Goal: Task Accomplishment & Management: Complete application form

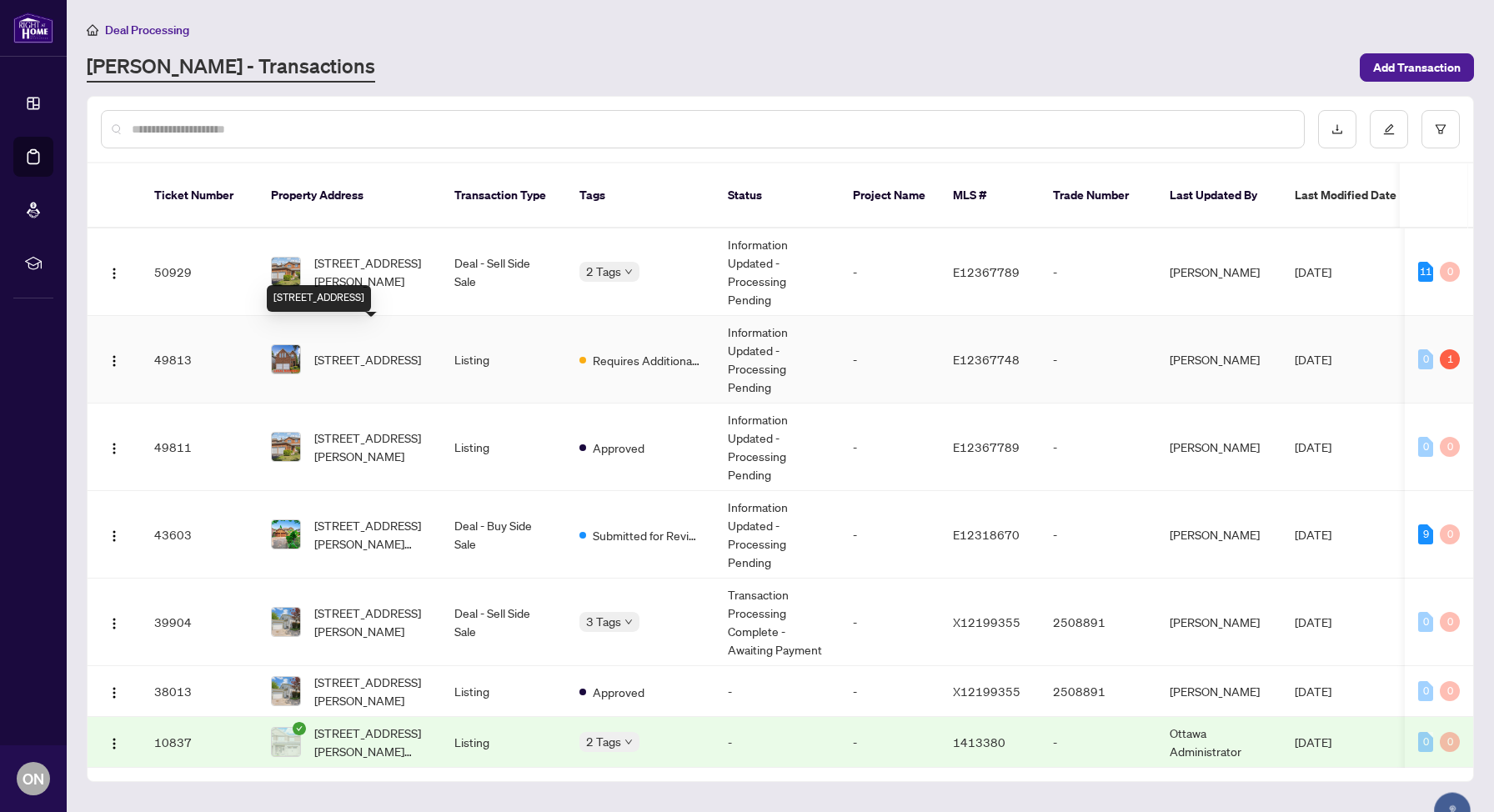
click at [389, 350] on span "[STREET_ADDRESS]" at bounding box center [368, 359] width 107 height 18
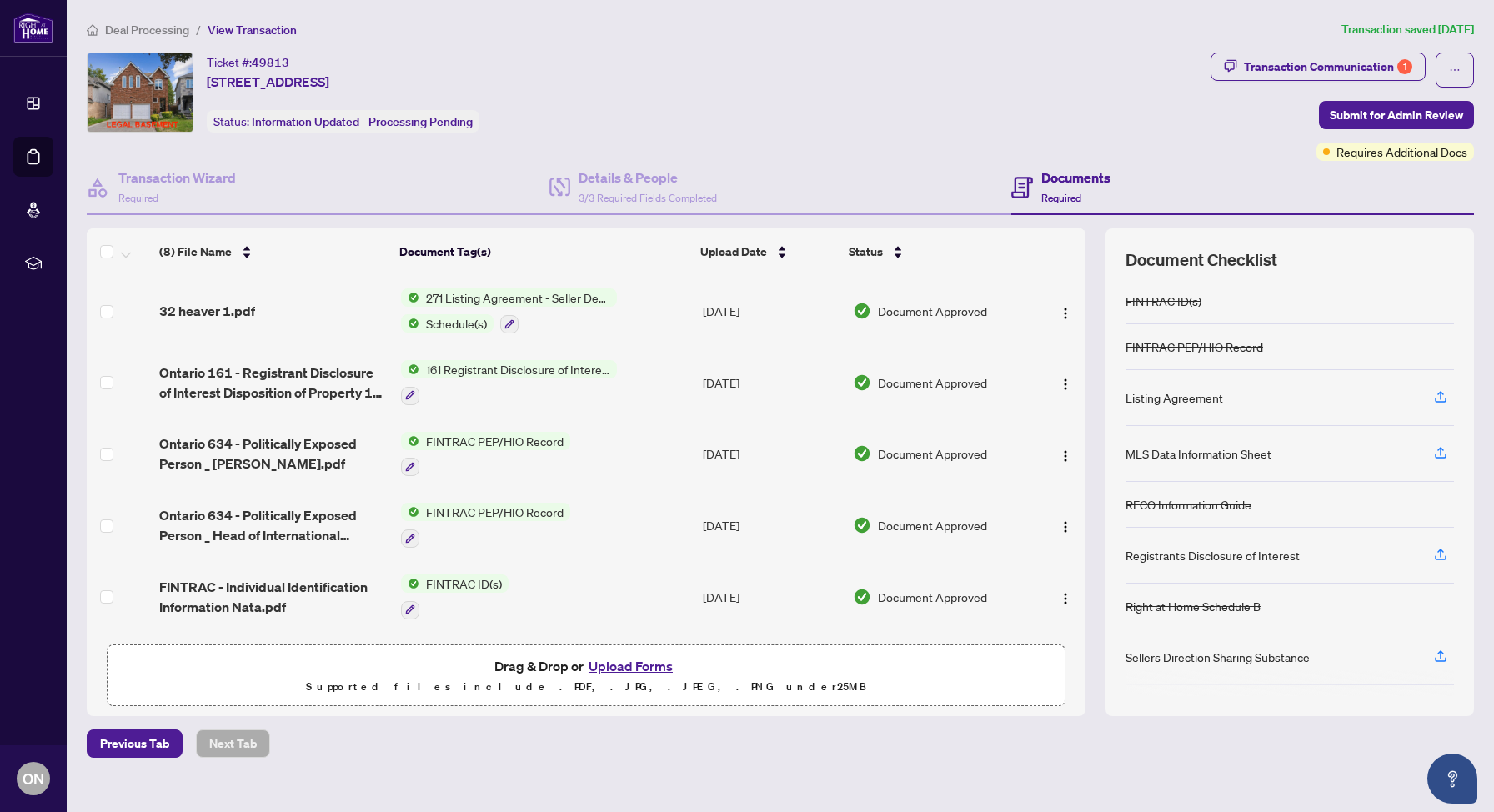
click at [641, 667] on button "Upload Forms" at bounding box center [630, 665] width 94 height 22
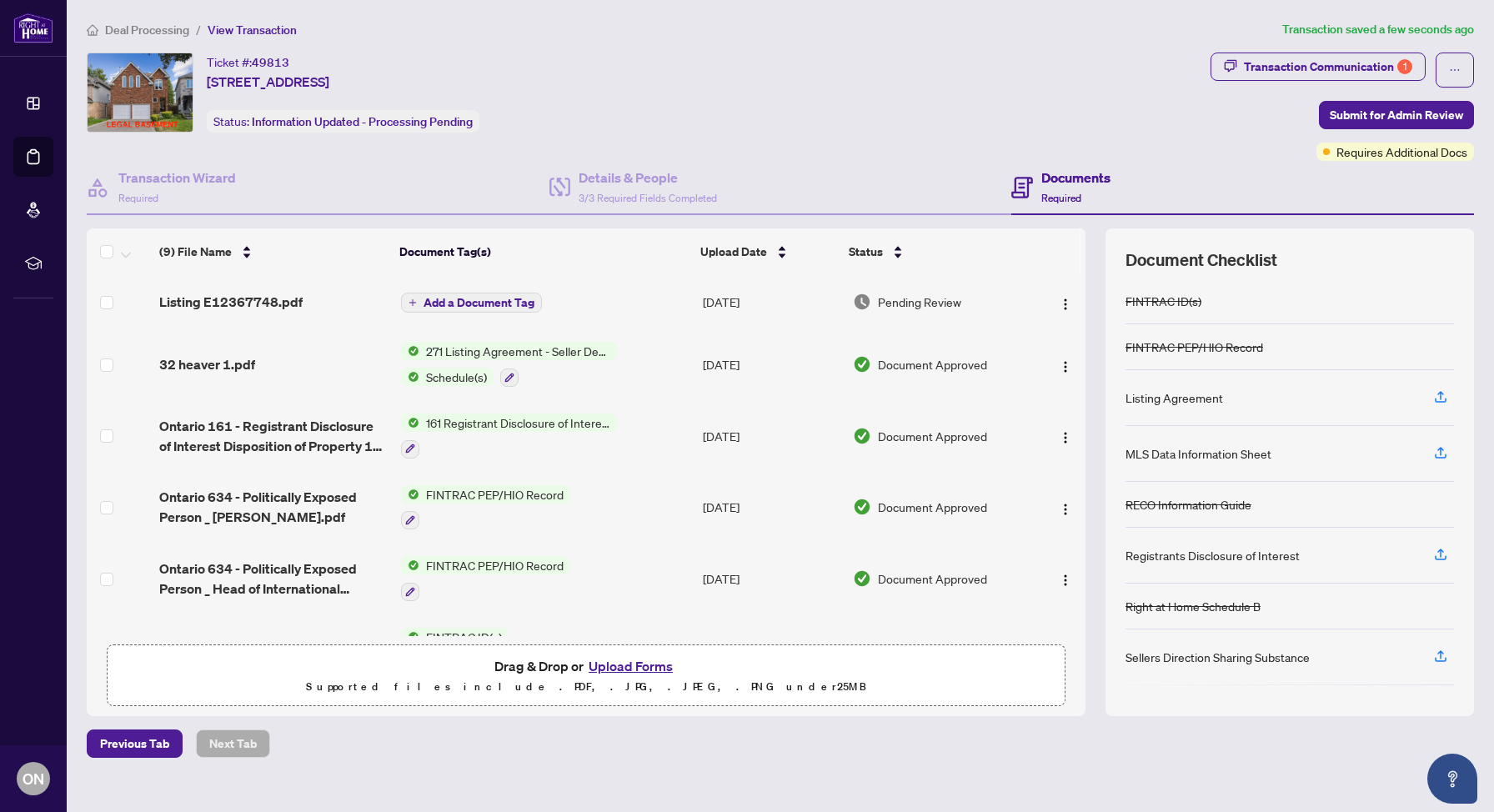
click at [505, 305] on span "Add a Document Tag" at bounding box center [479, 303] width 111 height 12
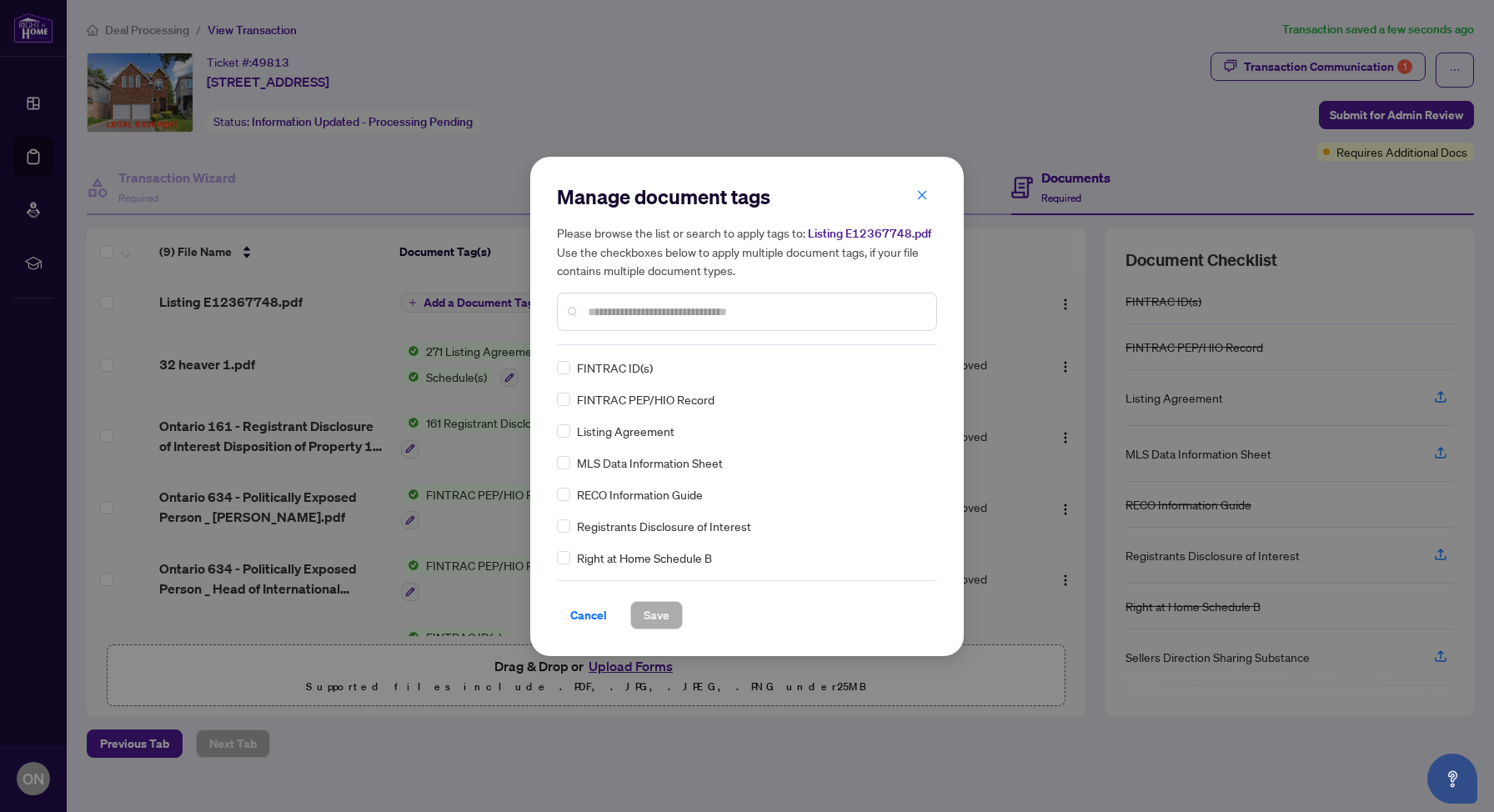
click at [568, 472] on div "FINTRAC ID(s) FINTRAC PEP/HIO Record Listing Agreement MLS Data Information She…" at bounding box center [747, 463] width 381 height 209
click at [654, 614] on span "Save" at bounding box center [657, 615] width 26 height 27
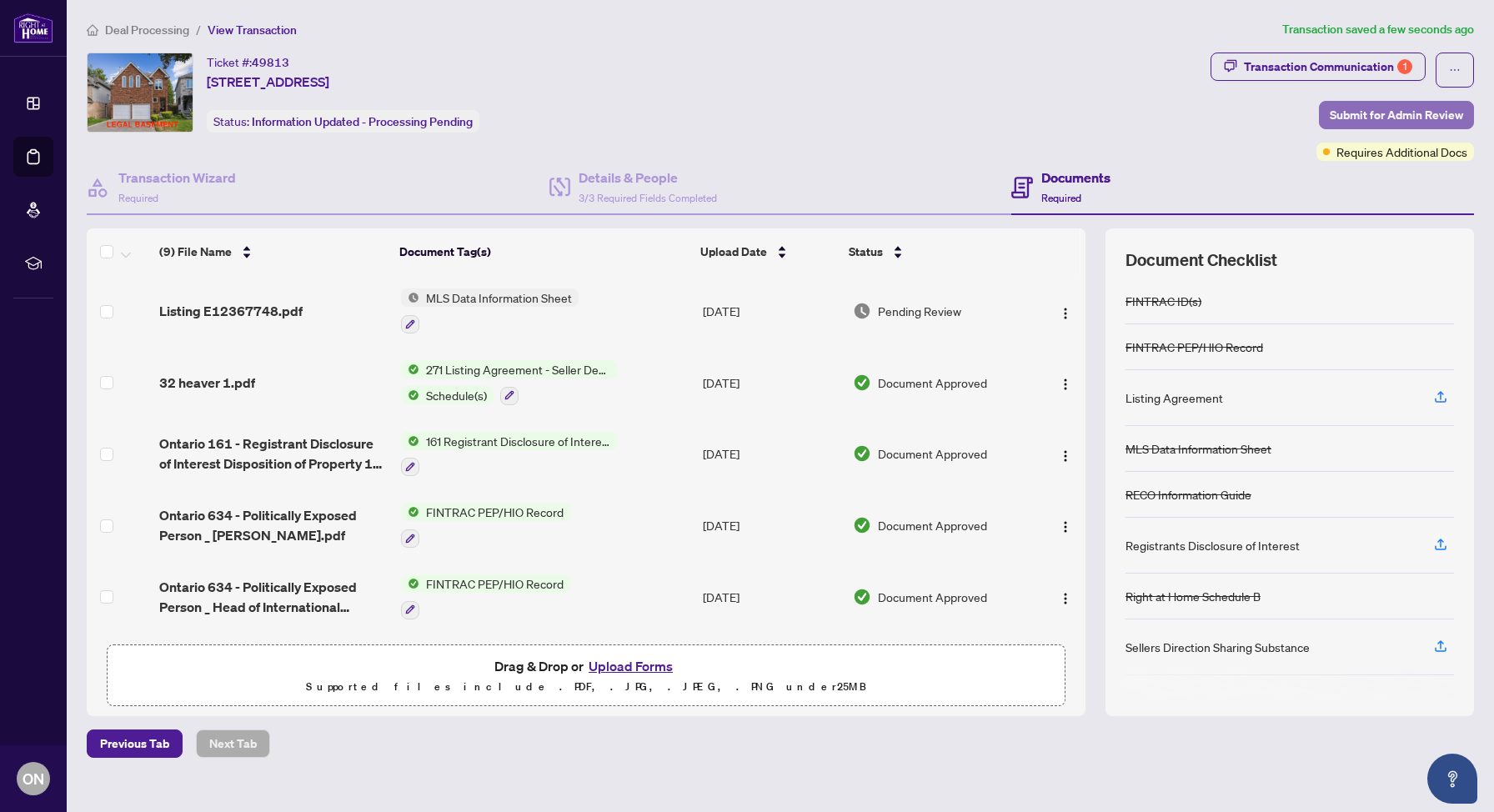
click at [1373, 116] on span "Submit for Admin Review" at bounding box center [1396, 115] width 134 height 27
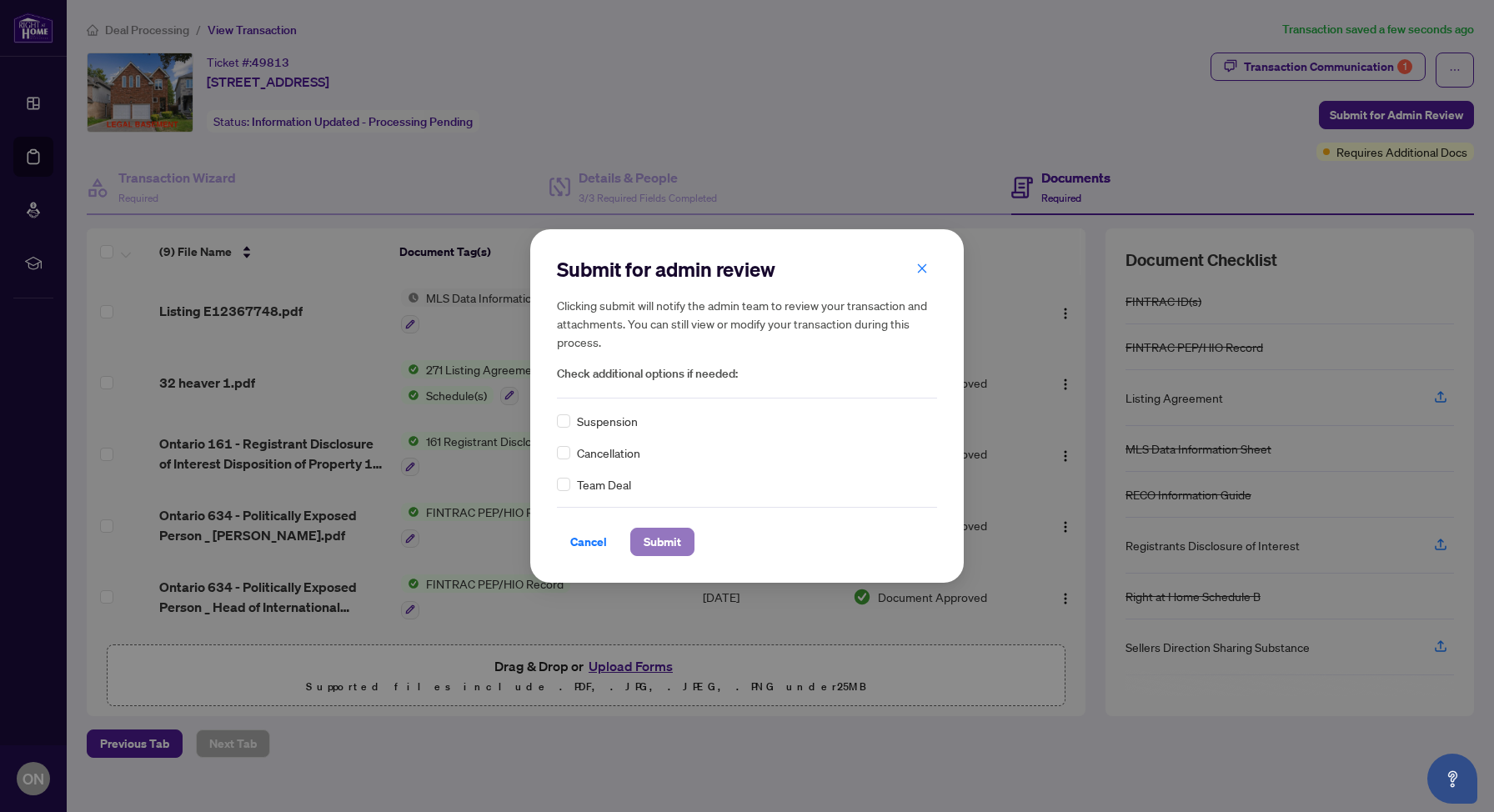
click at [651, 536] on span "Submit" at bounding box center [662, 542] width 37 height 27
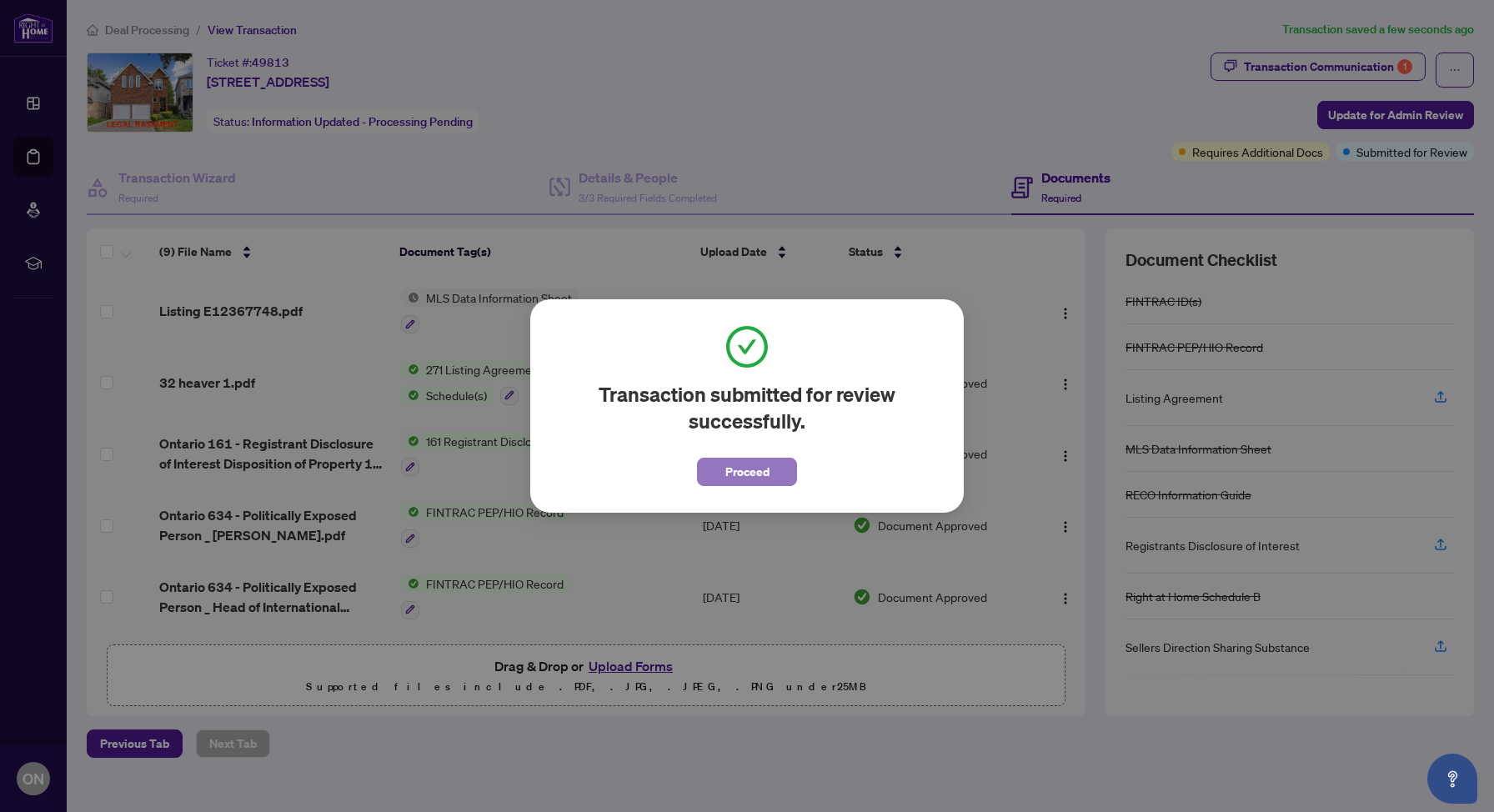
click at [745, 476] on span "Proceed" at bounding box center [747, 471] width 44 height 27
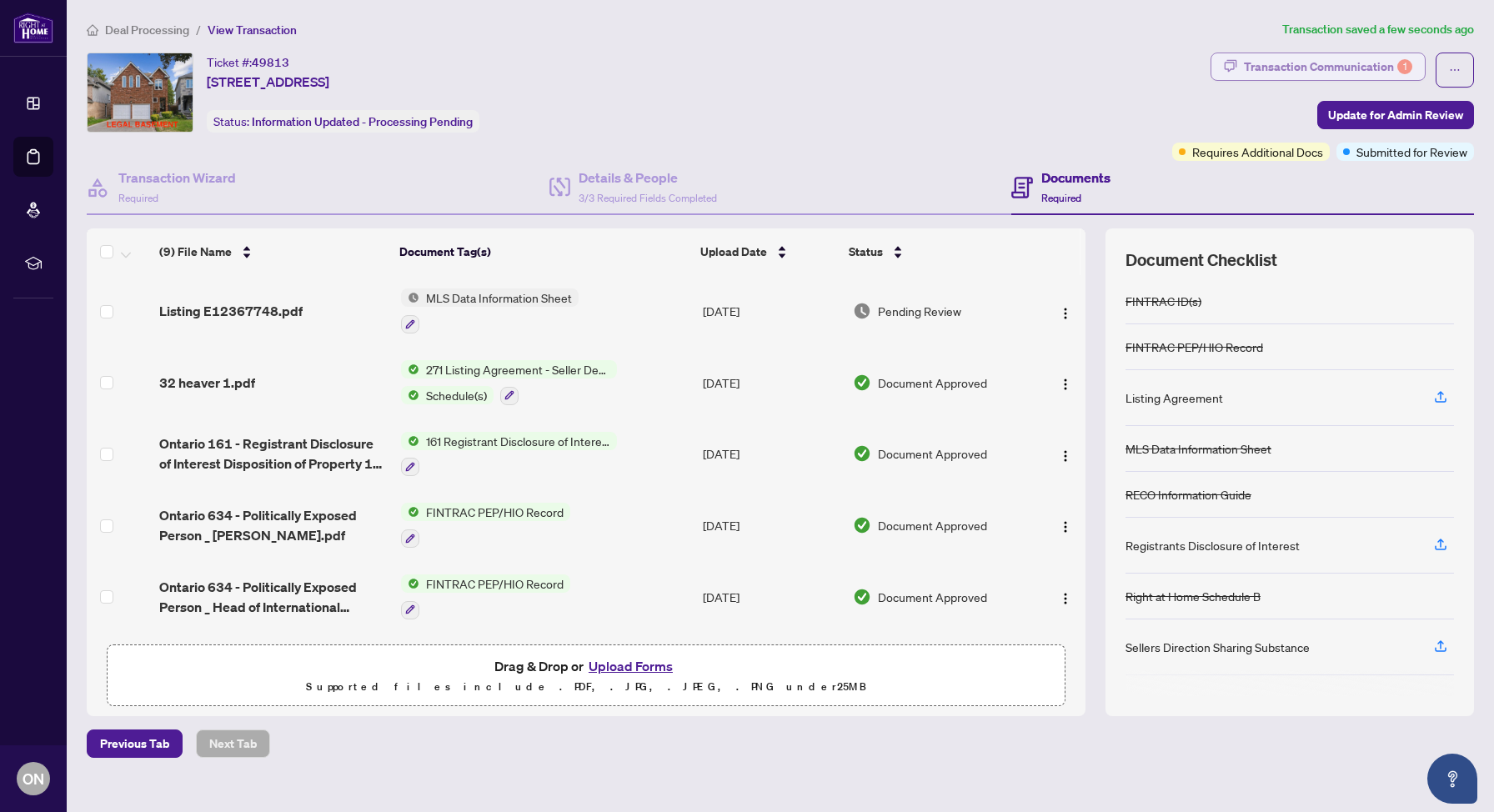
click at [1381, 63] on div "Transaction Communication 1" at bounding box center [1328, 66] width 168 height 27
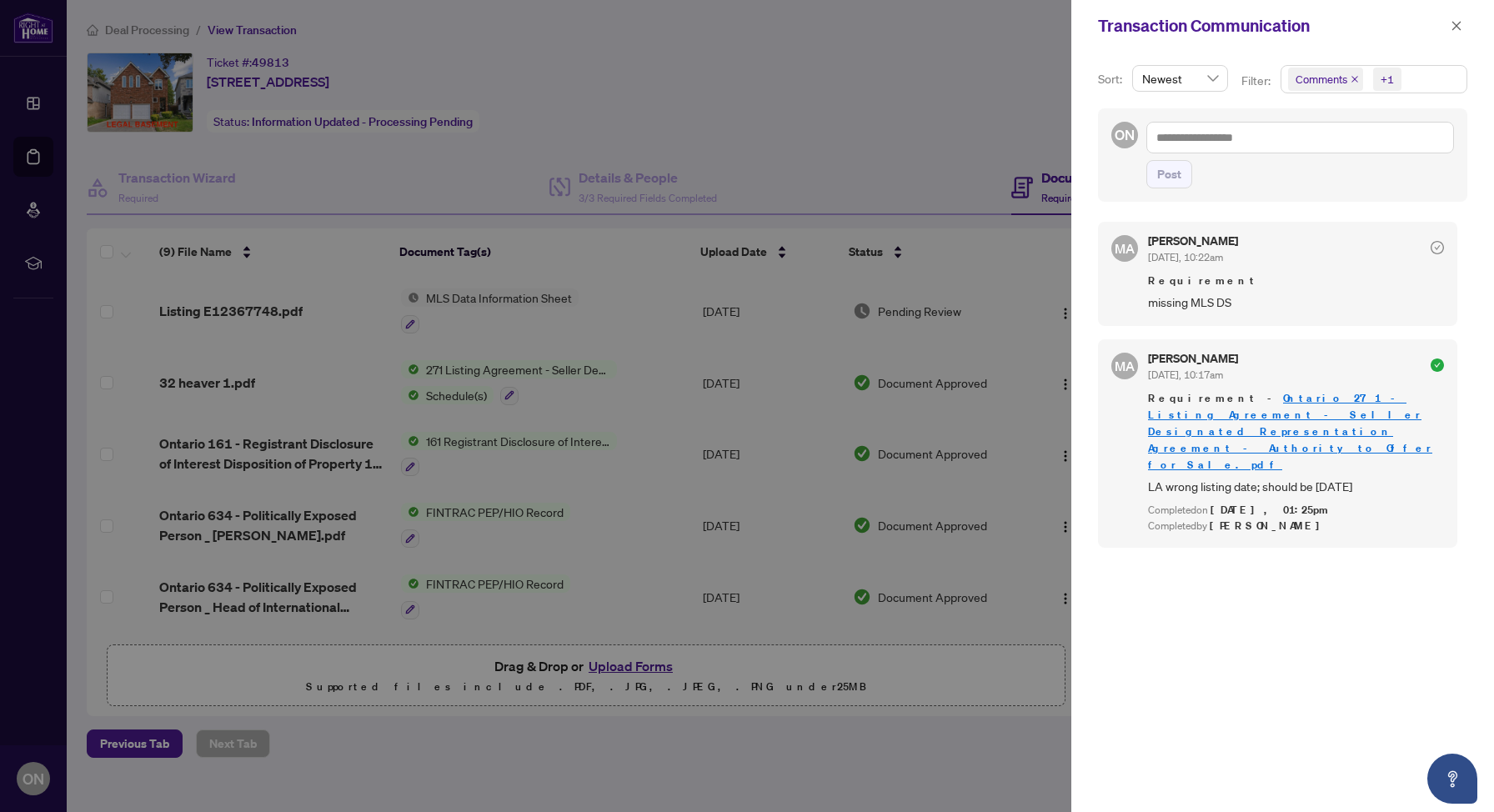
click at [34, 110] on div at bounding box center [747, 406] width 1494 height 812
click at [826, 113] on div at bounding box center [747, 406] width 1494 height 812
click at [1459, 24] on icon "close" at bounding box center [1457, 26] width 12 height 12
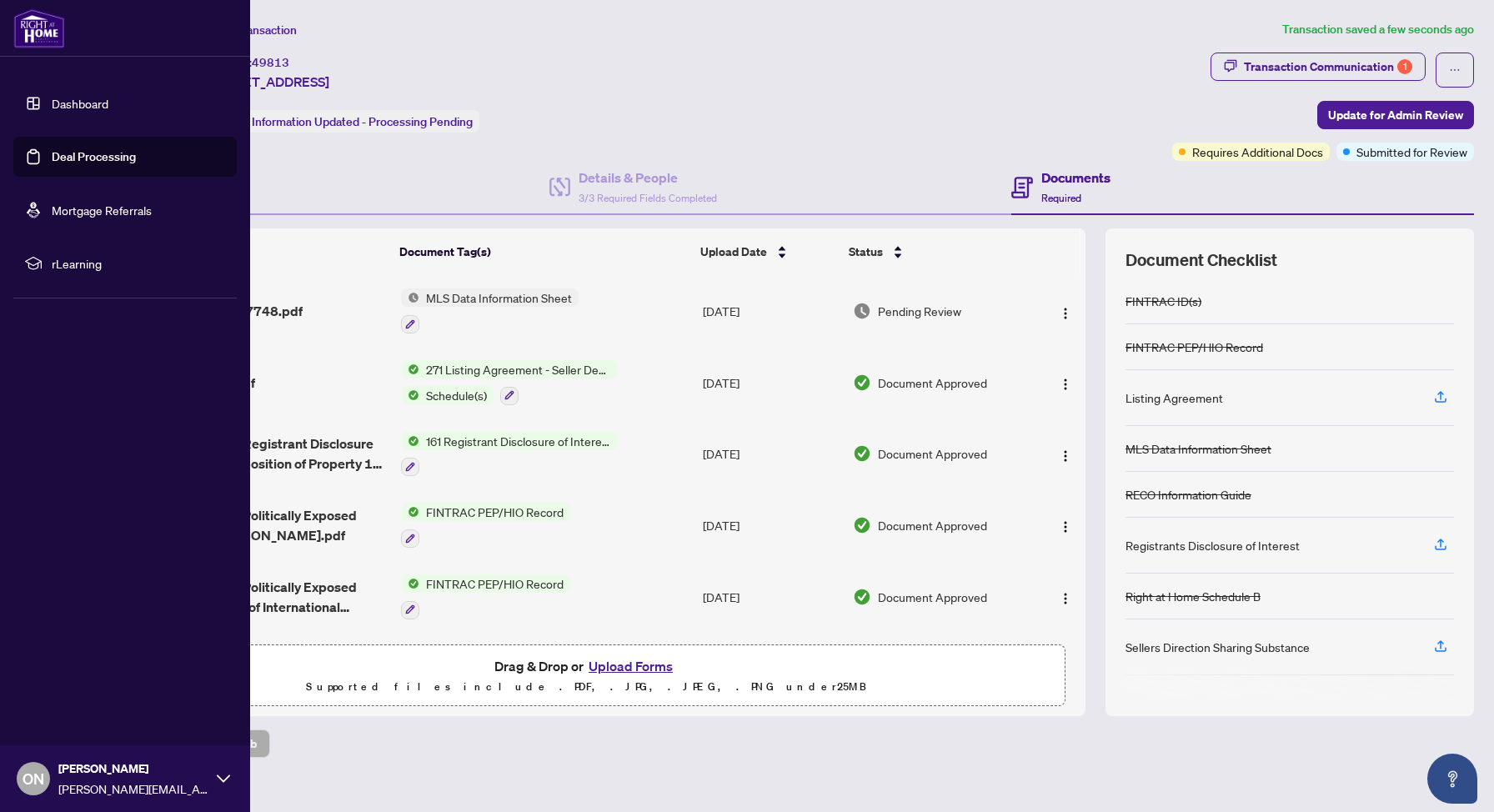
click at [78, 111] on link "Dashboard" at bounding box center [80, 103] width 57 height 15
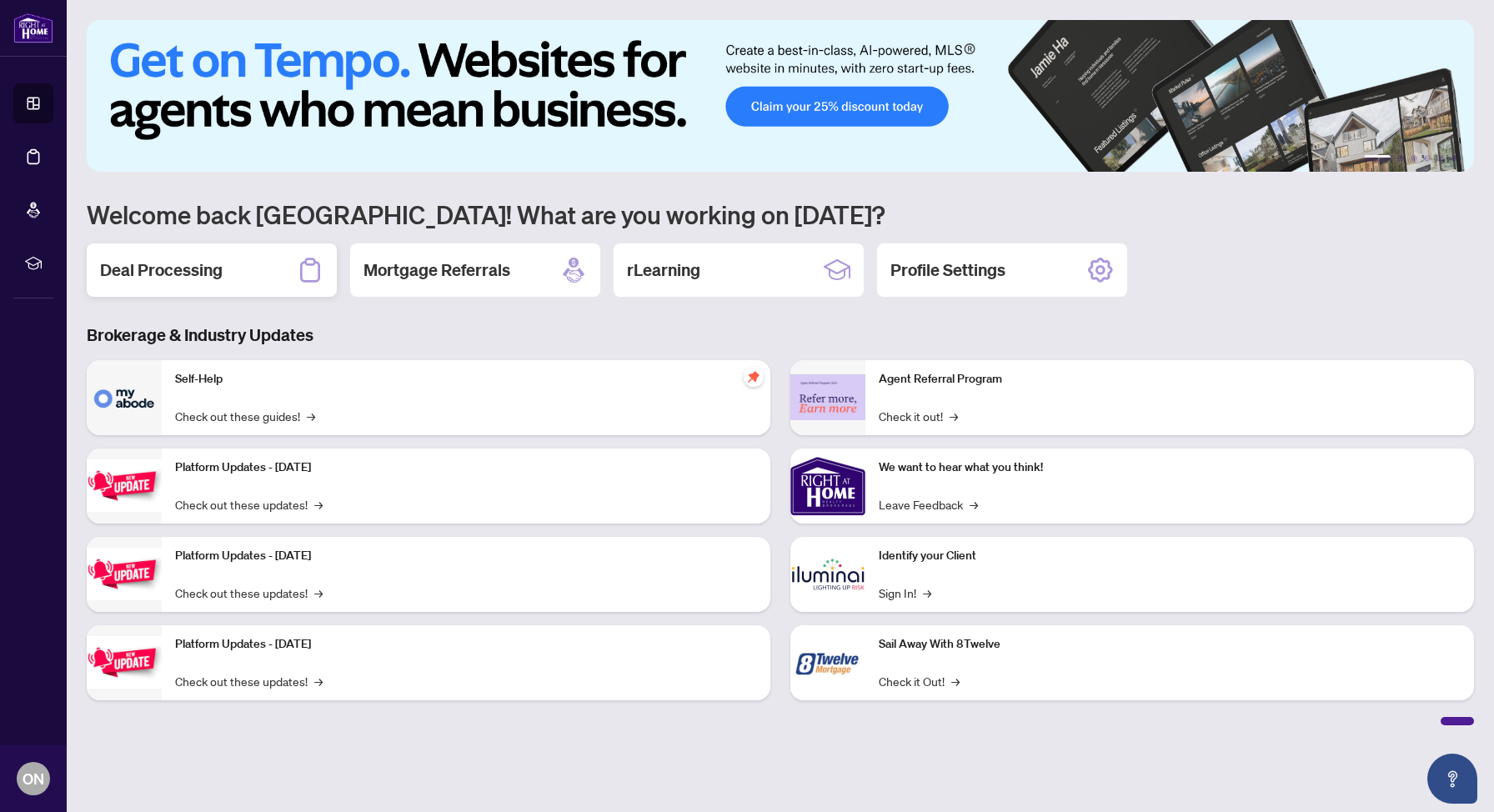
click at [238, 276] on div "Deal Processing" at bounding box center [211, 270] width 250 height 54
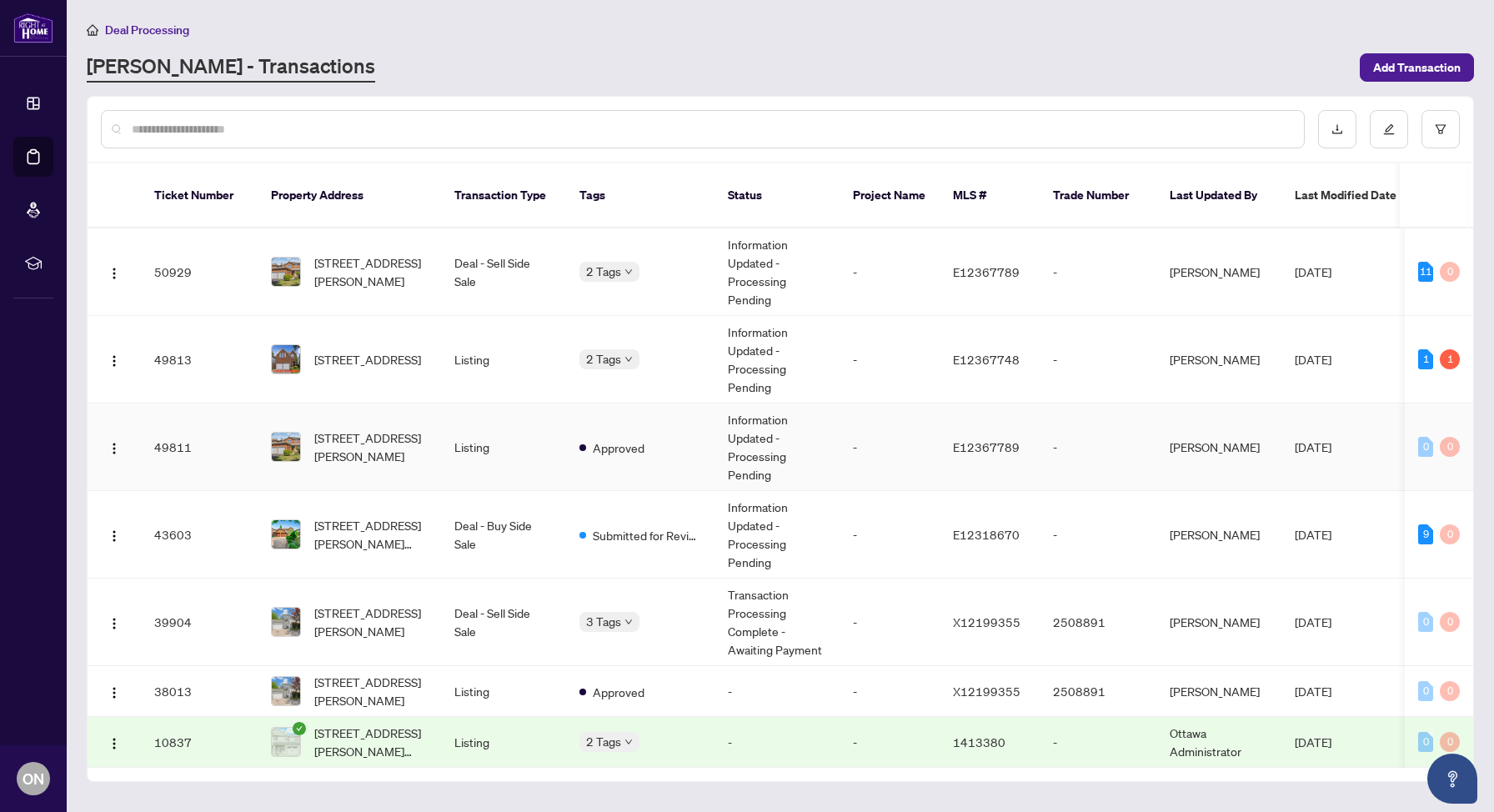
click at [810, 406] on td "Information Updated - Processing Pending" at bounding box center [777, 447] width 125 height 87
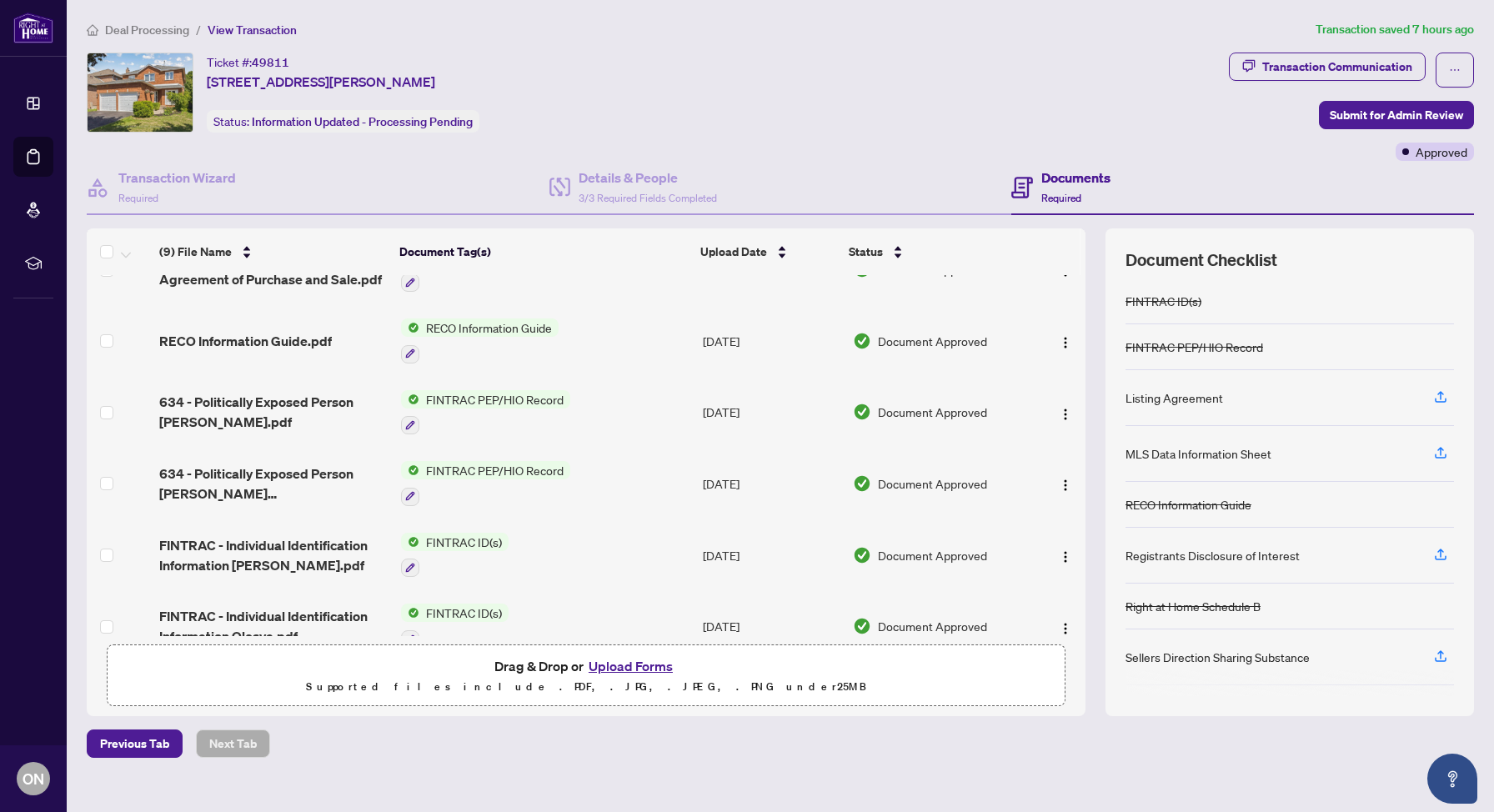
scroll to position [281, 0]
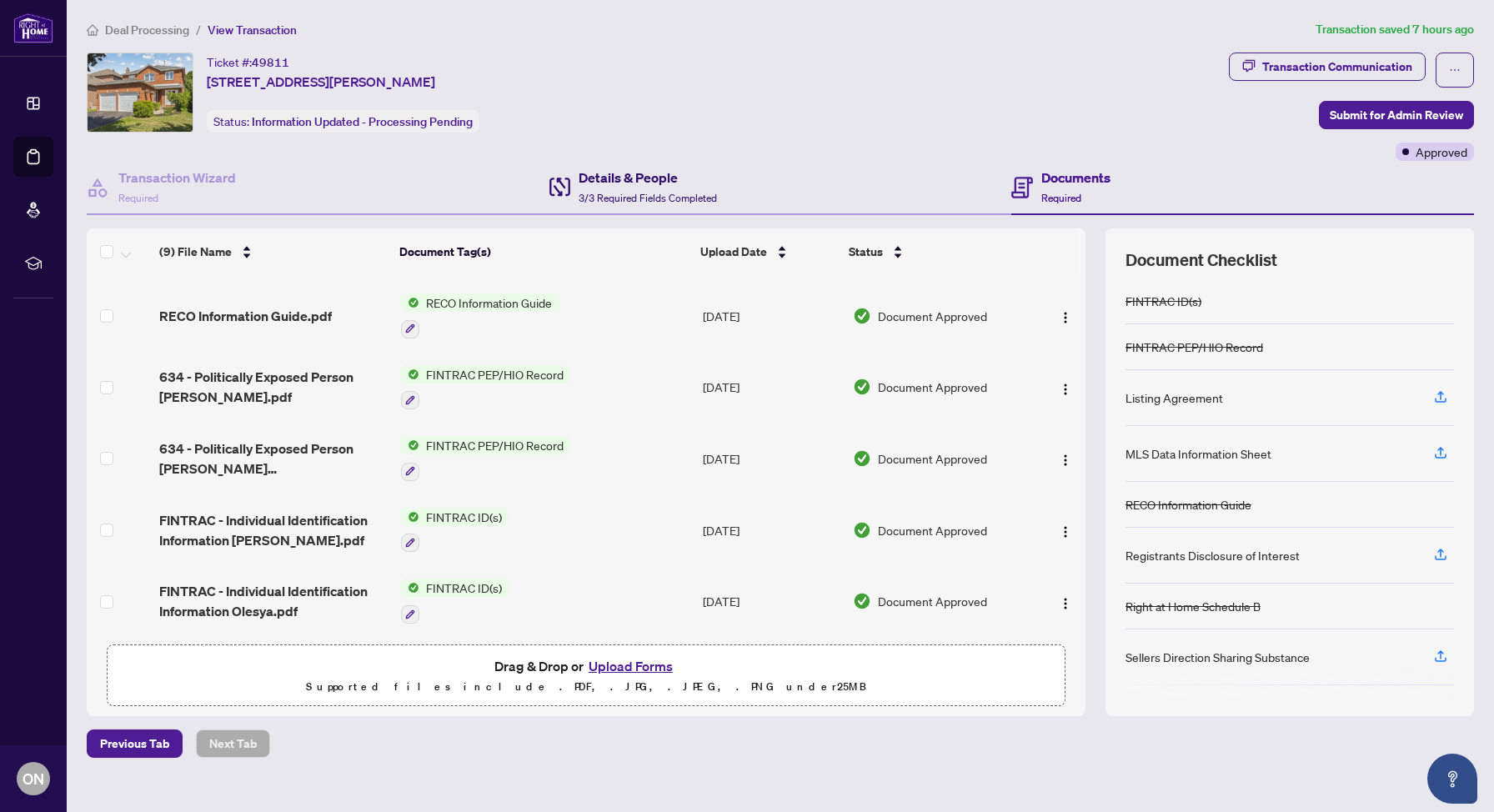
click at [604, 184] on h4 "Details & People" at bounding box center [648, 177] width 138 height 20
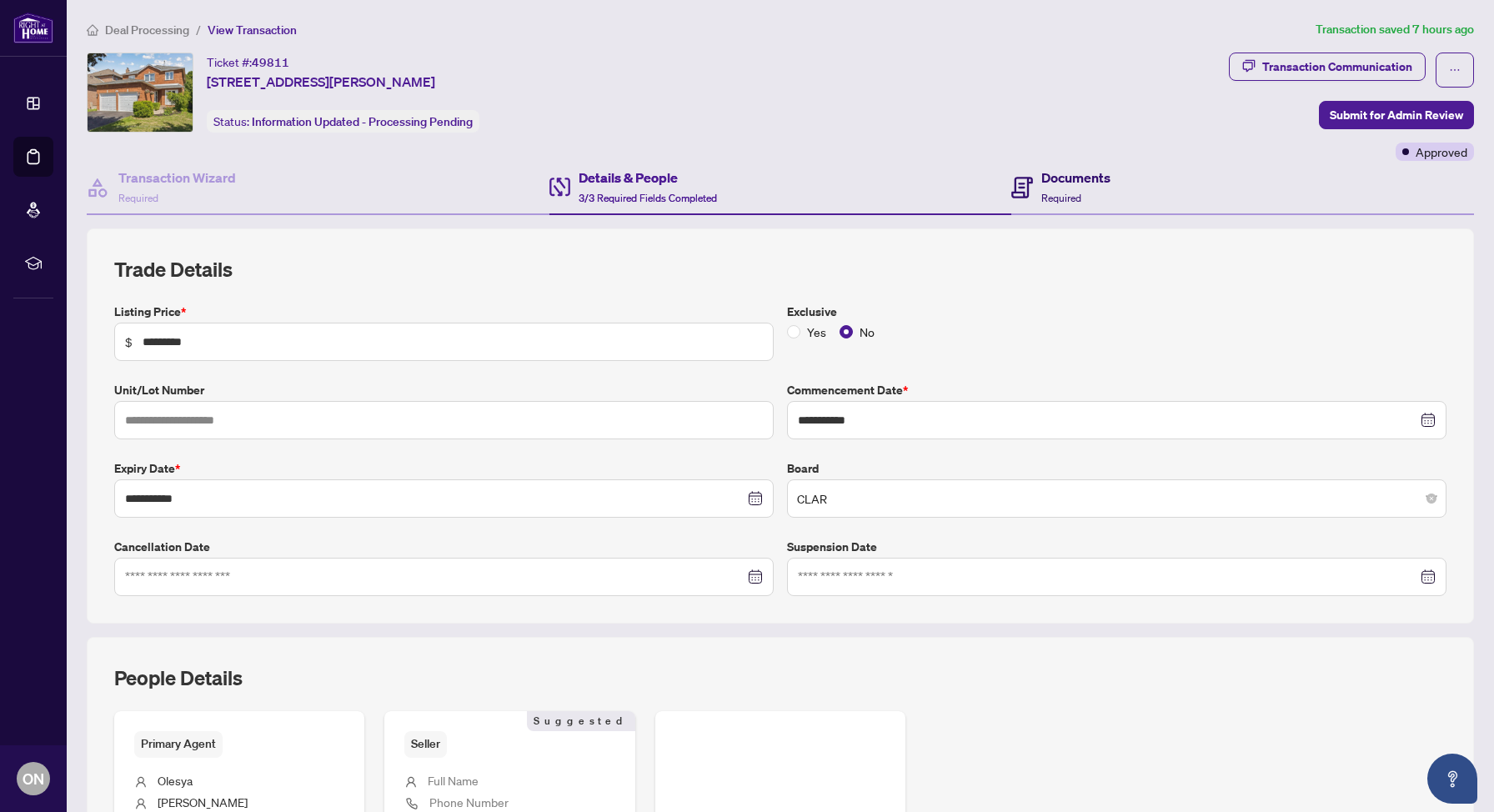
click at [1047, 187] on div "Documents Required" at bounding box center [1076, 186] width 69 height 39
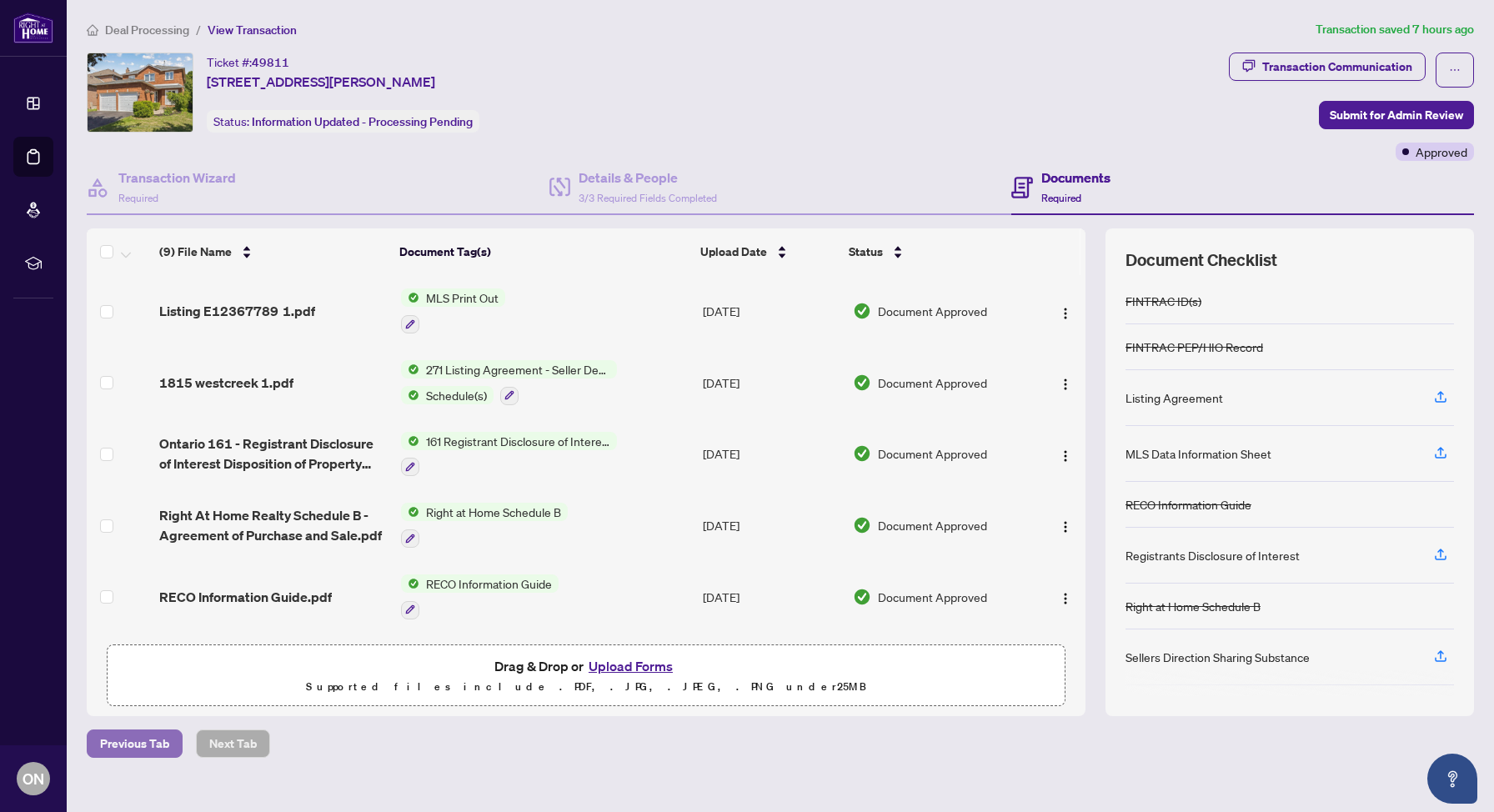
click at [143, 747] on span "Previous Tab" at bounding box center [135, 743] width 69 height 27
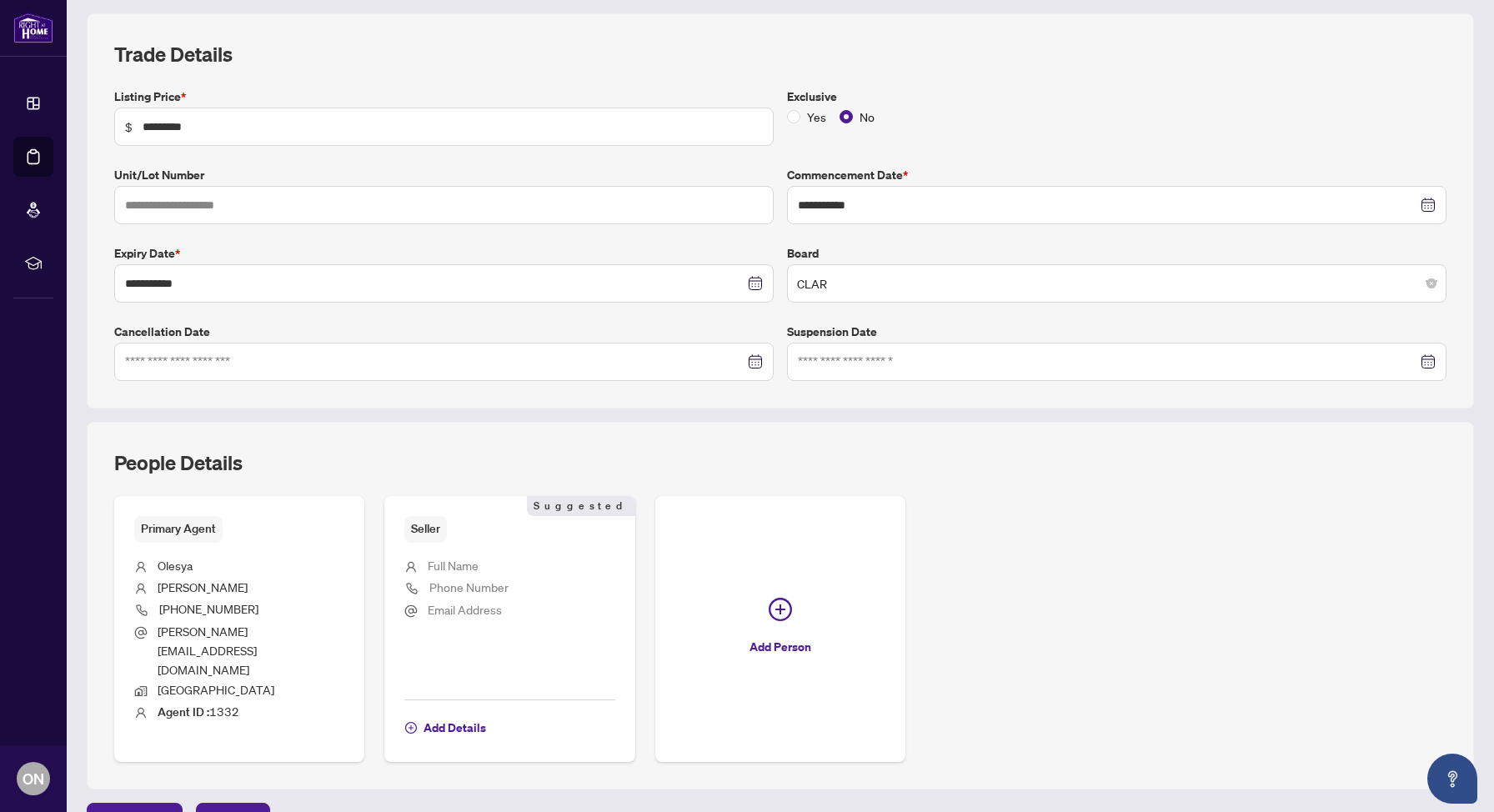
scroll to position [216, 0]
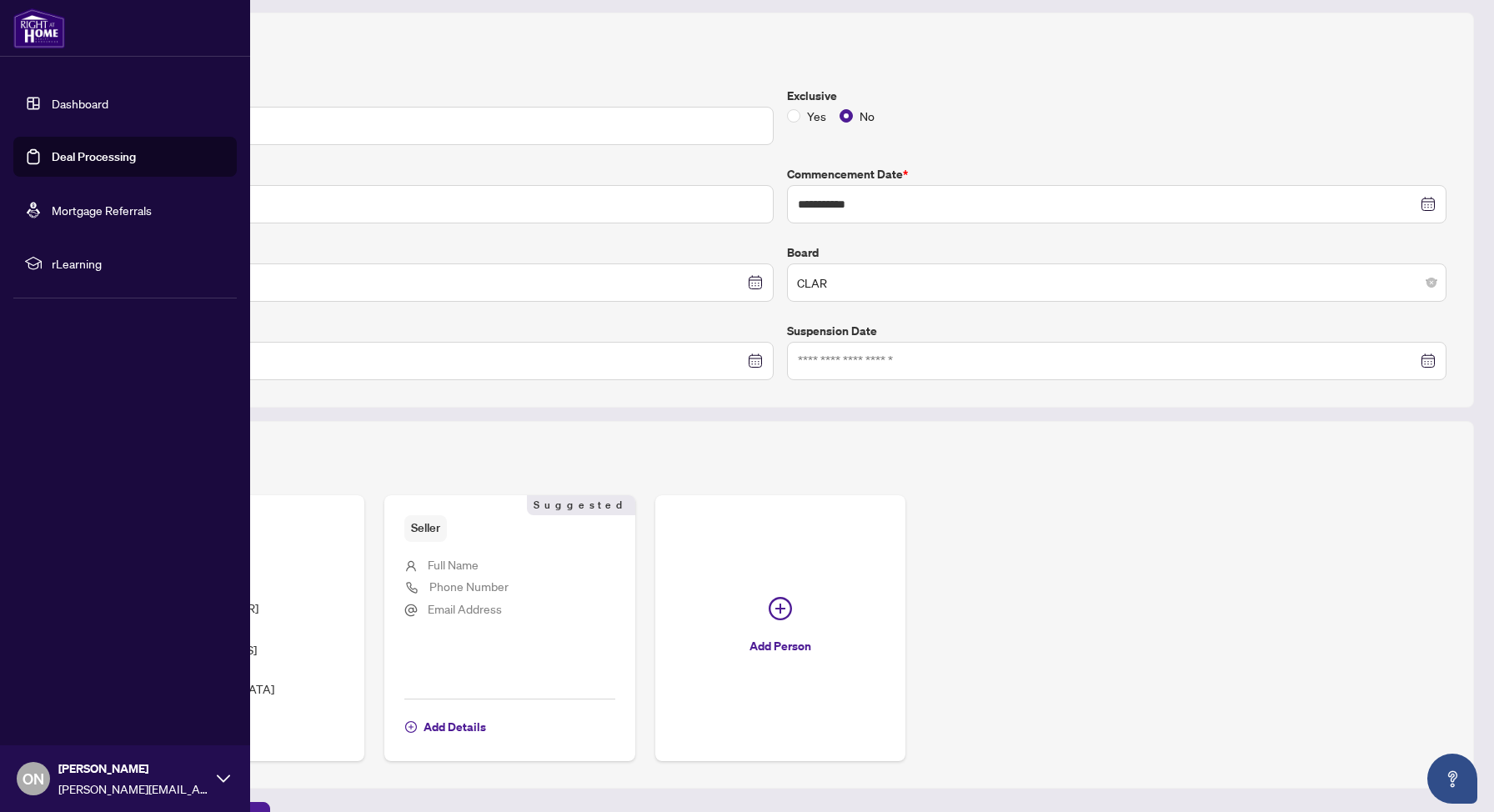
click at [57, 111] on link "Dashboard" at bounding box center [80, 103] width 57 height 15
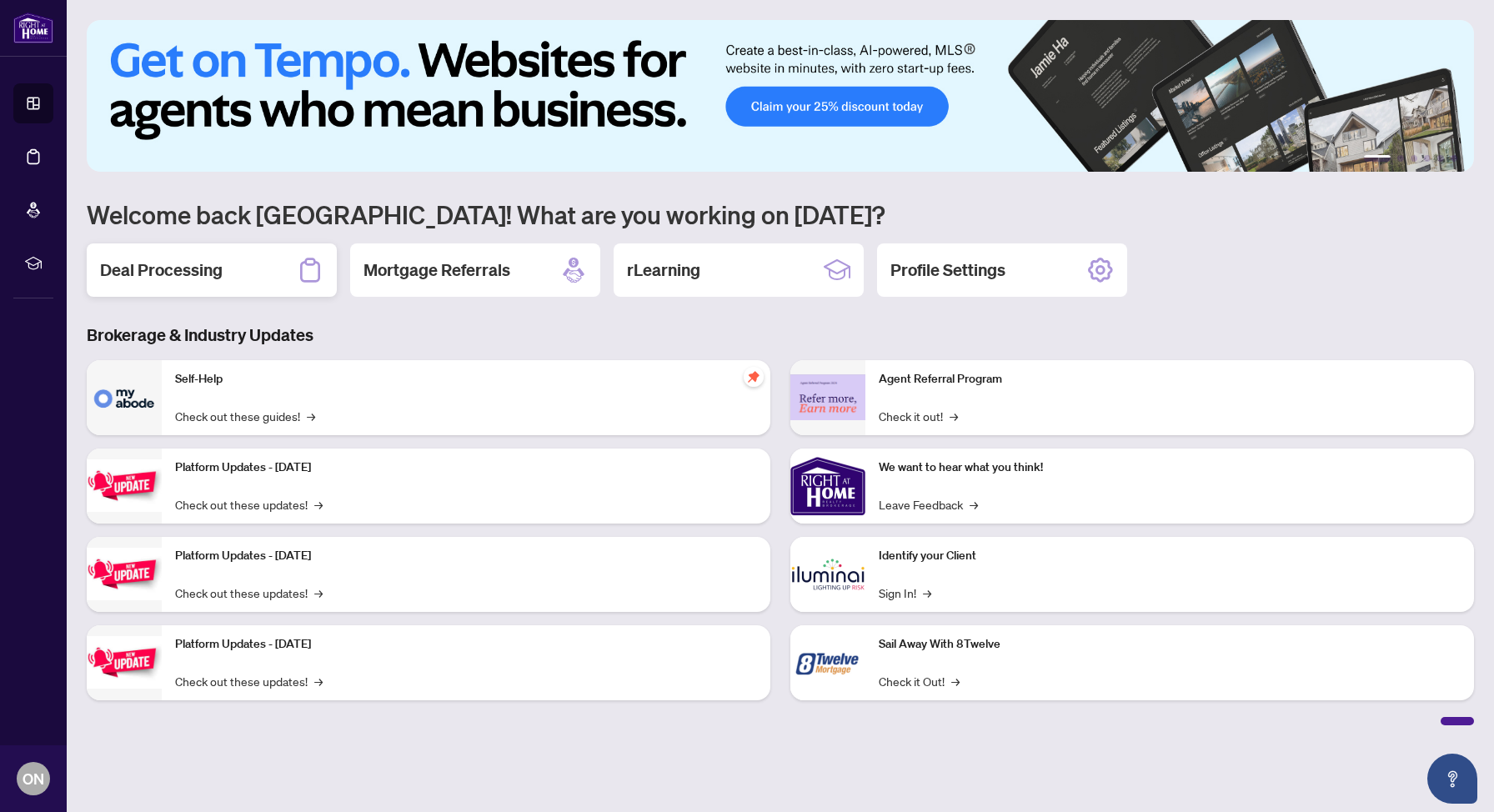
click at [239, 286] on div "Deal Processing" at bounding box center [211, 270] width 250 height 54
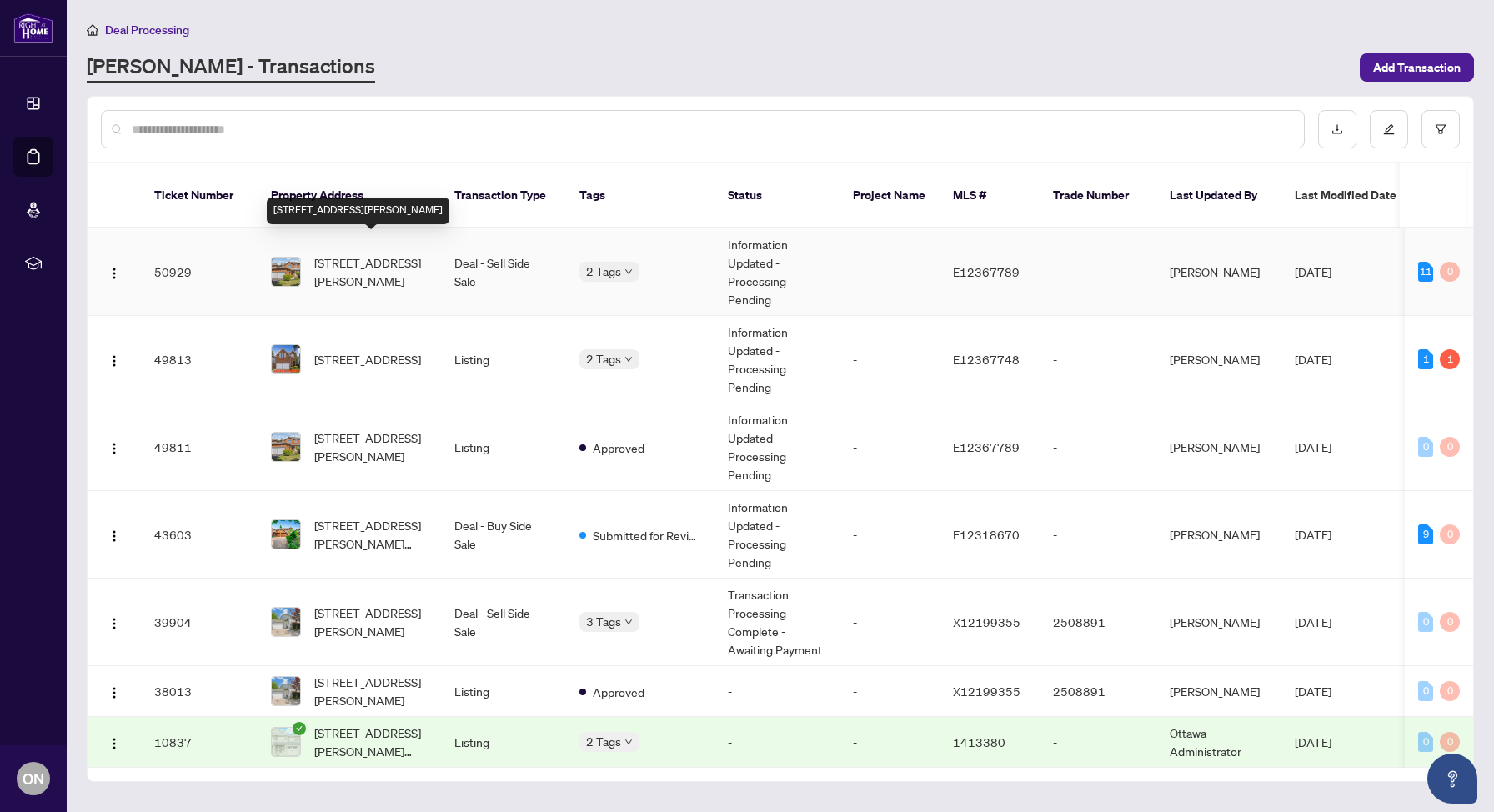
click at [391, 259] on span "[STREET_ADDRESS][PERSON_NAME]" at bounding box center [370, 272] width 113 height 37
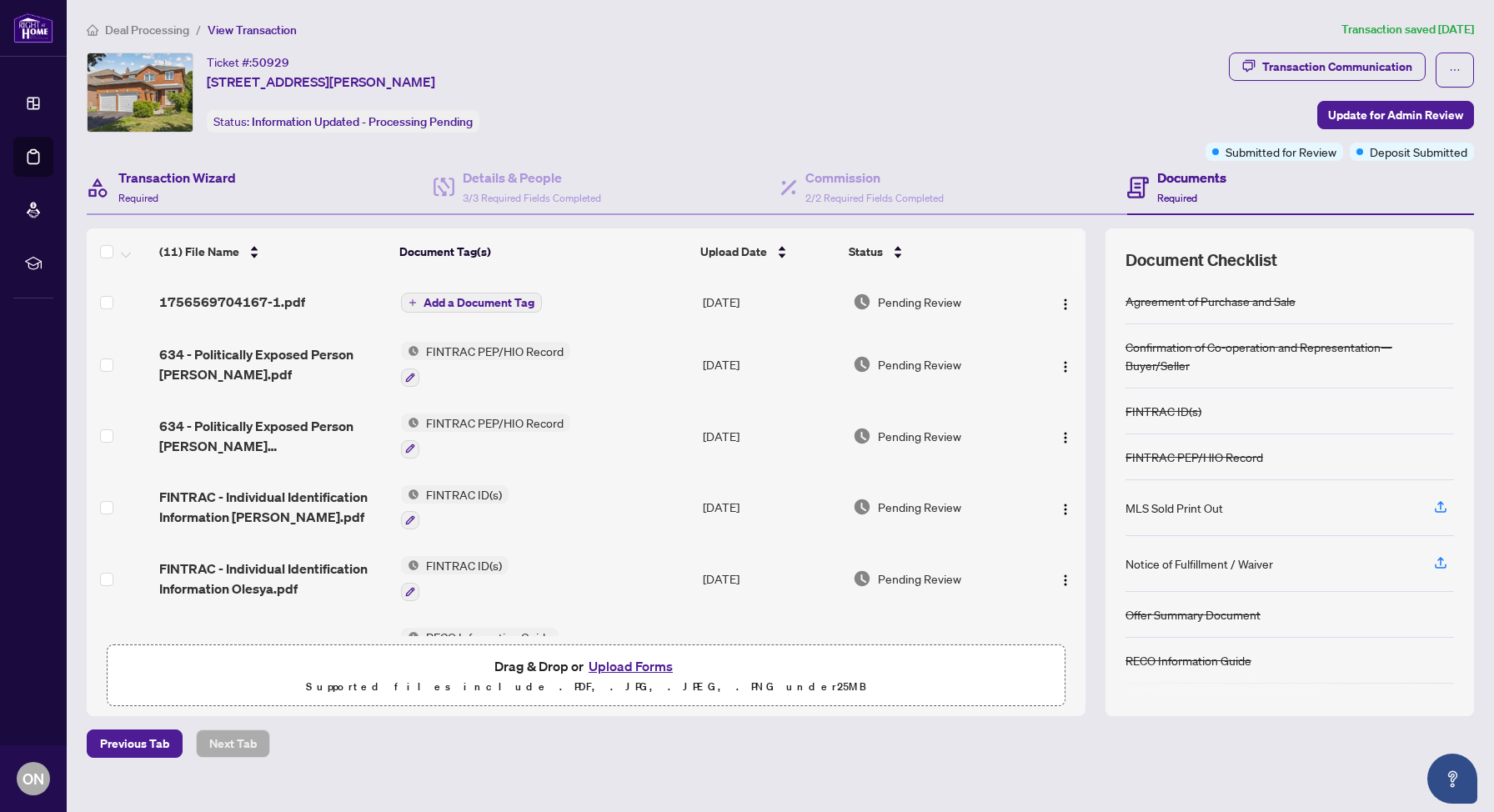
click at [225, 165] on div "Transaction Wizard Required" at bounding box center [260, 187] width 347 height 54
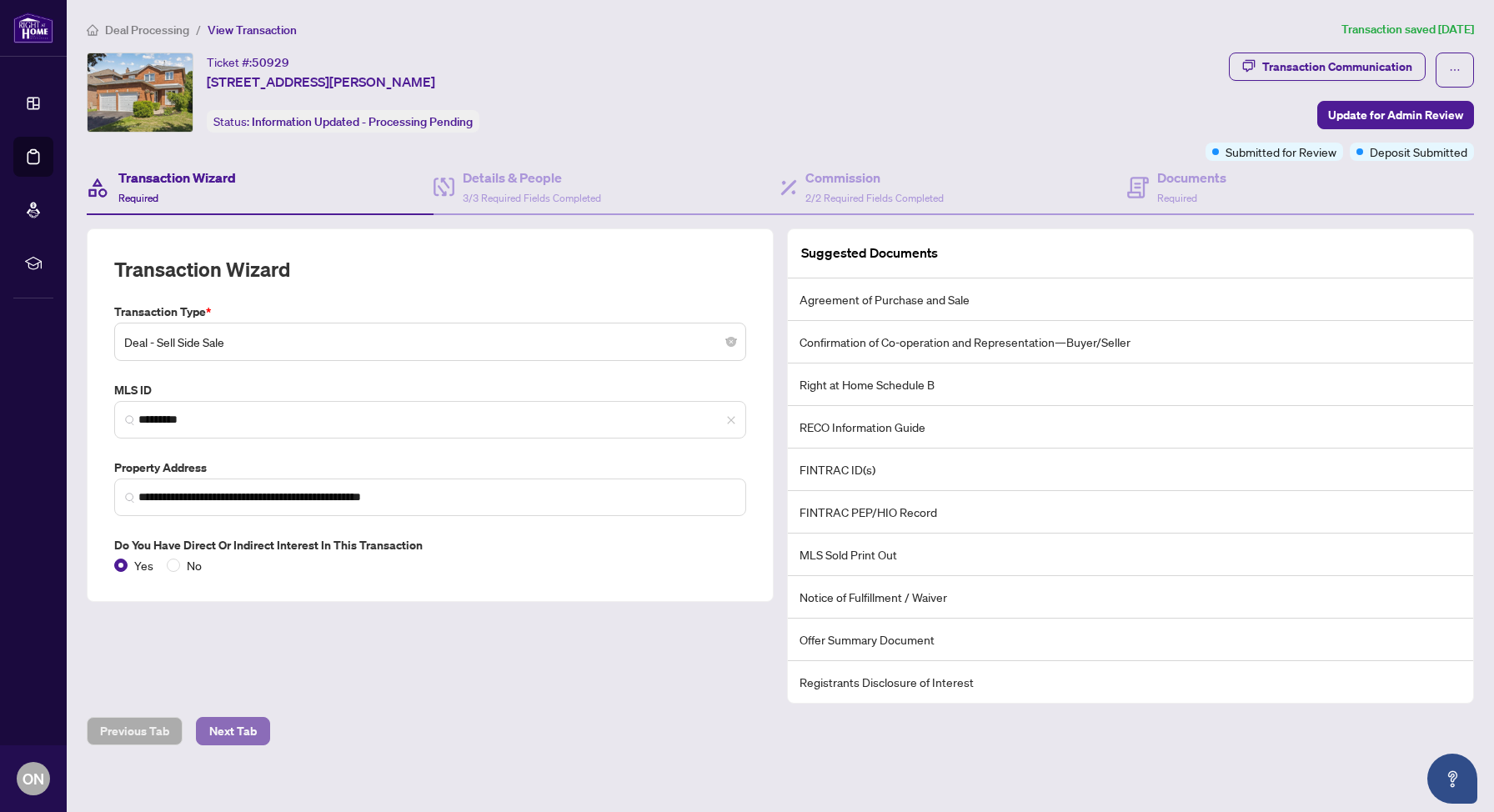
click at [249, 724] on span "Next Tab" at bounding box center [233, 731] width 47 height 27
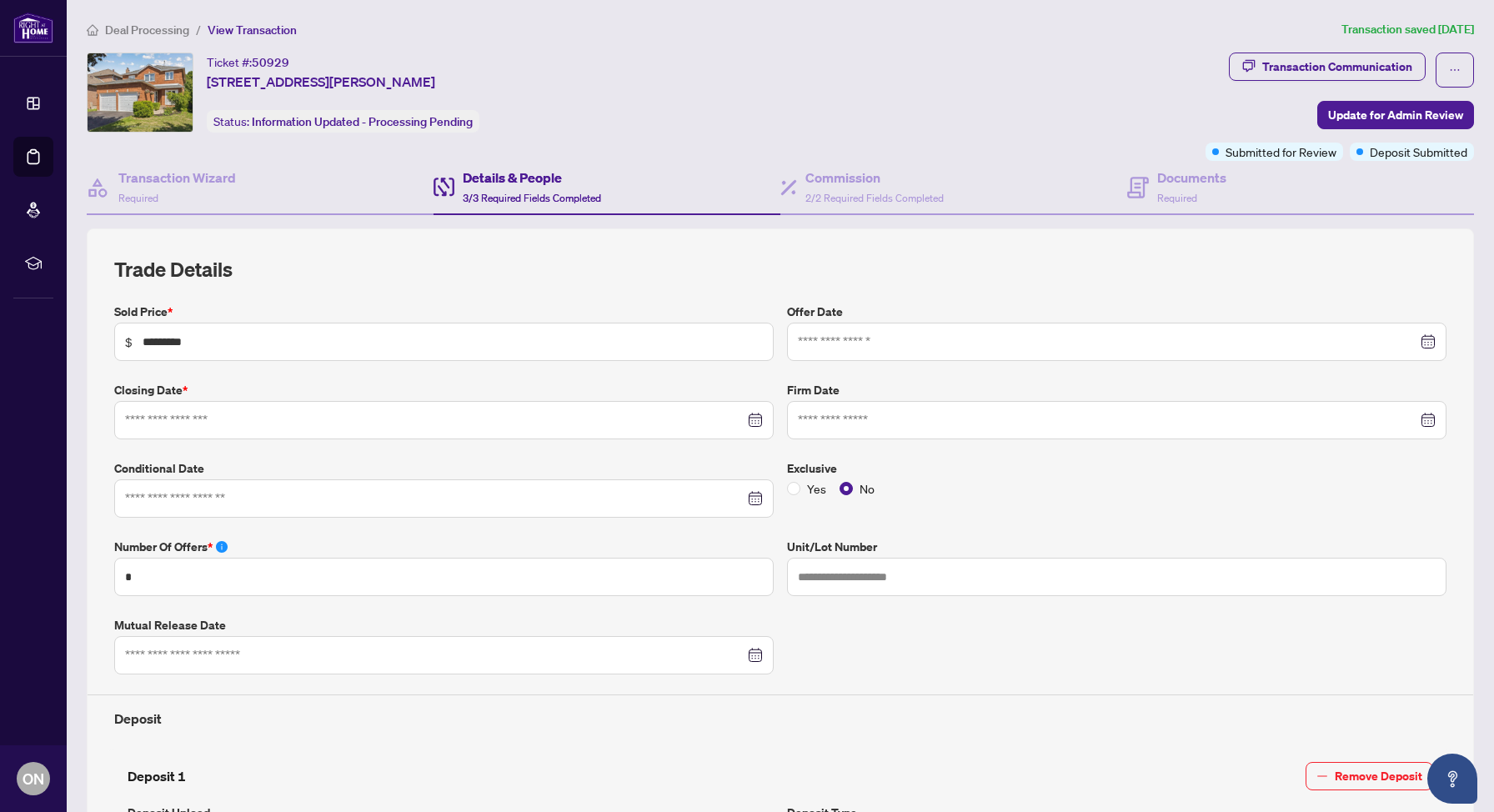
type input "**********"
click at [848, 429] on div at bounding box center [1117, 420] width 659 height 38
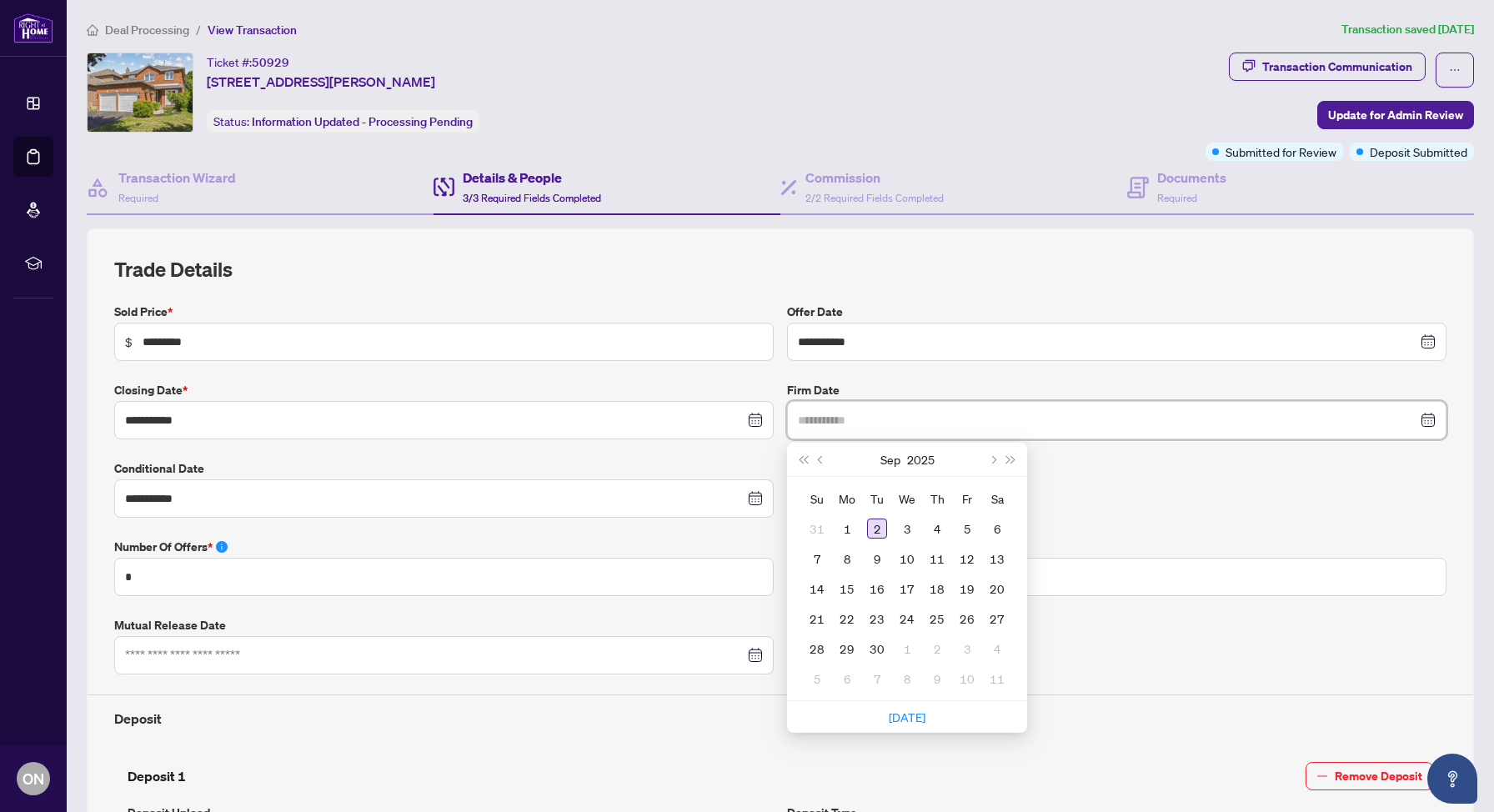
type input "**********"
click at [876, 523] on div "2" at bounding box center [877, 528] width 20 height 20
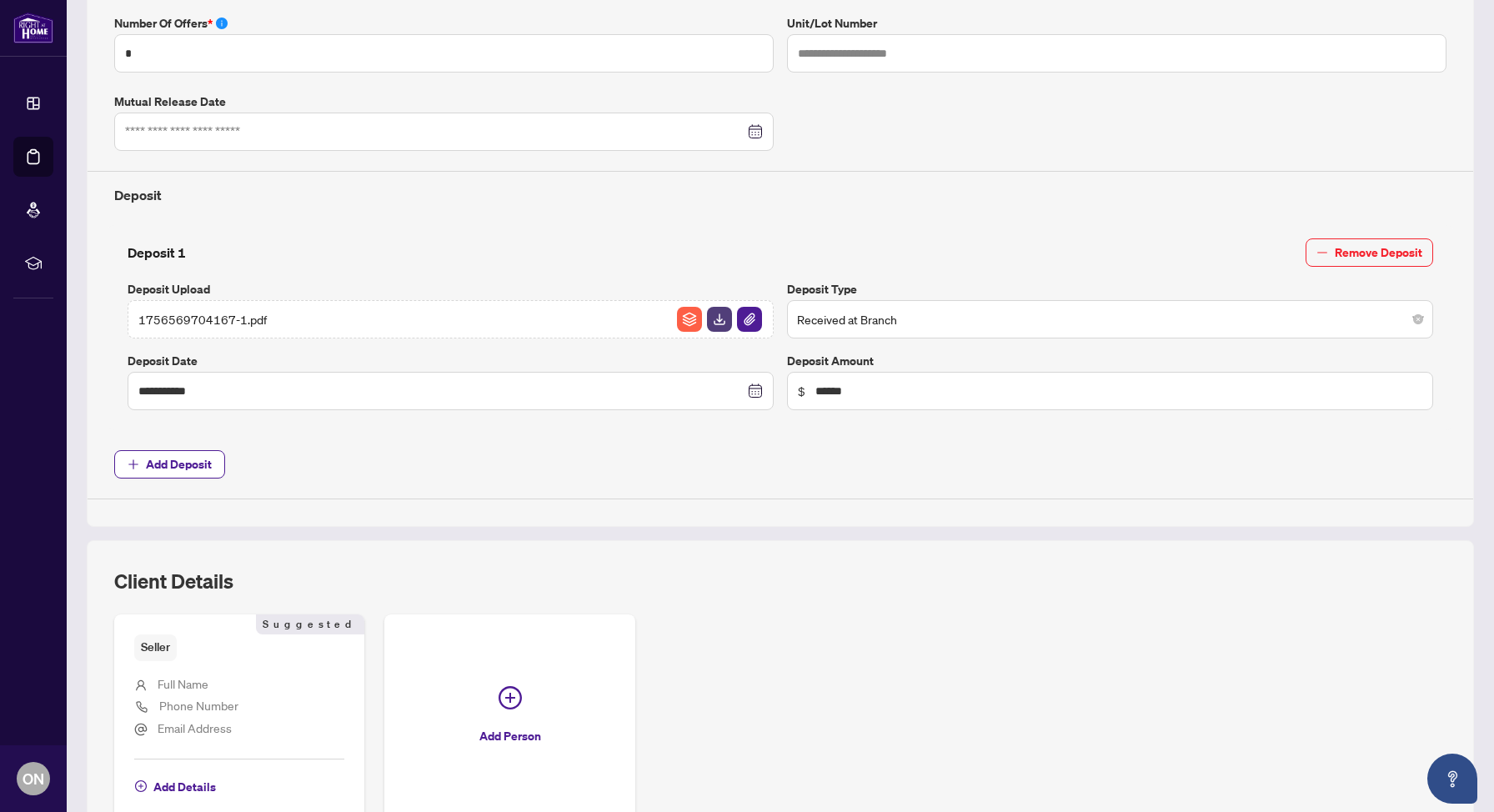
scroll to position [620, 0]
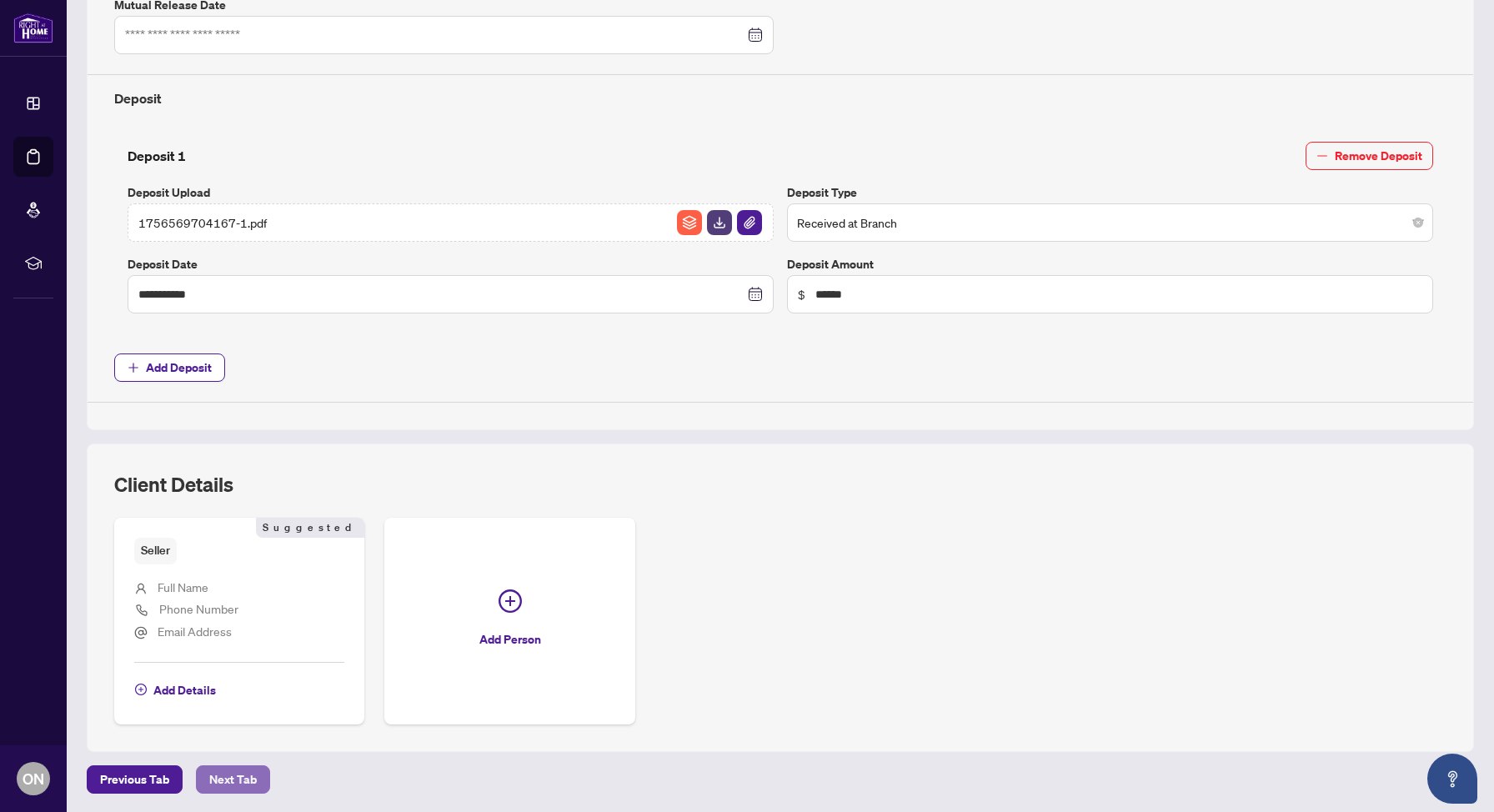
click at [251, 770] on span "Next Tab" at bounding box center [233, 779] width 47 height 27
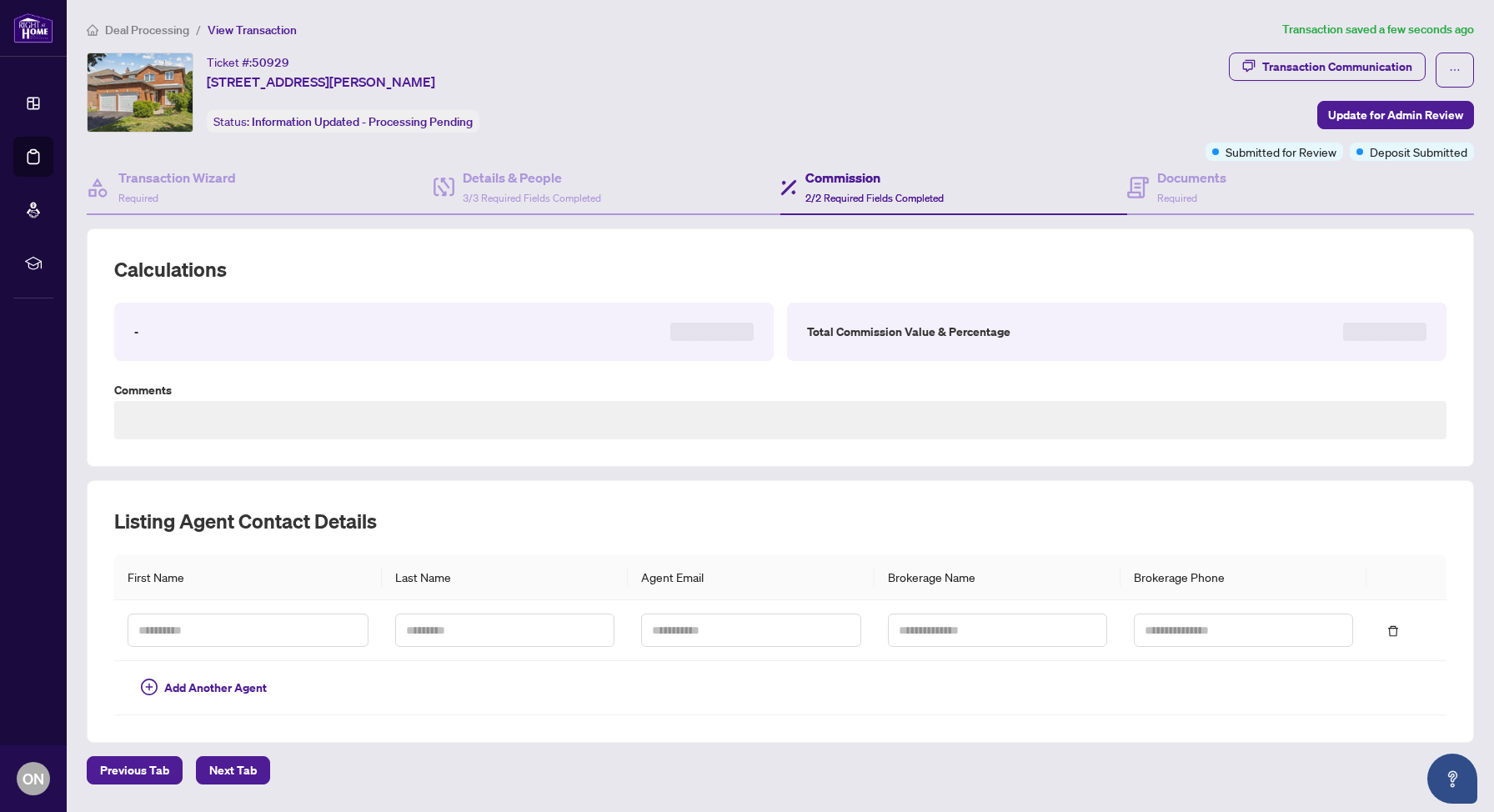
type textarea "**********"
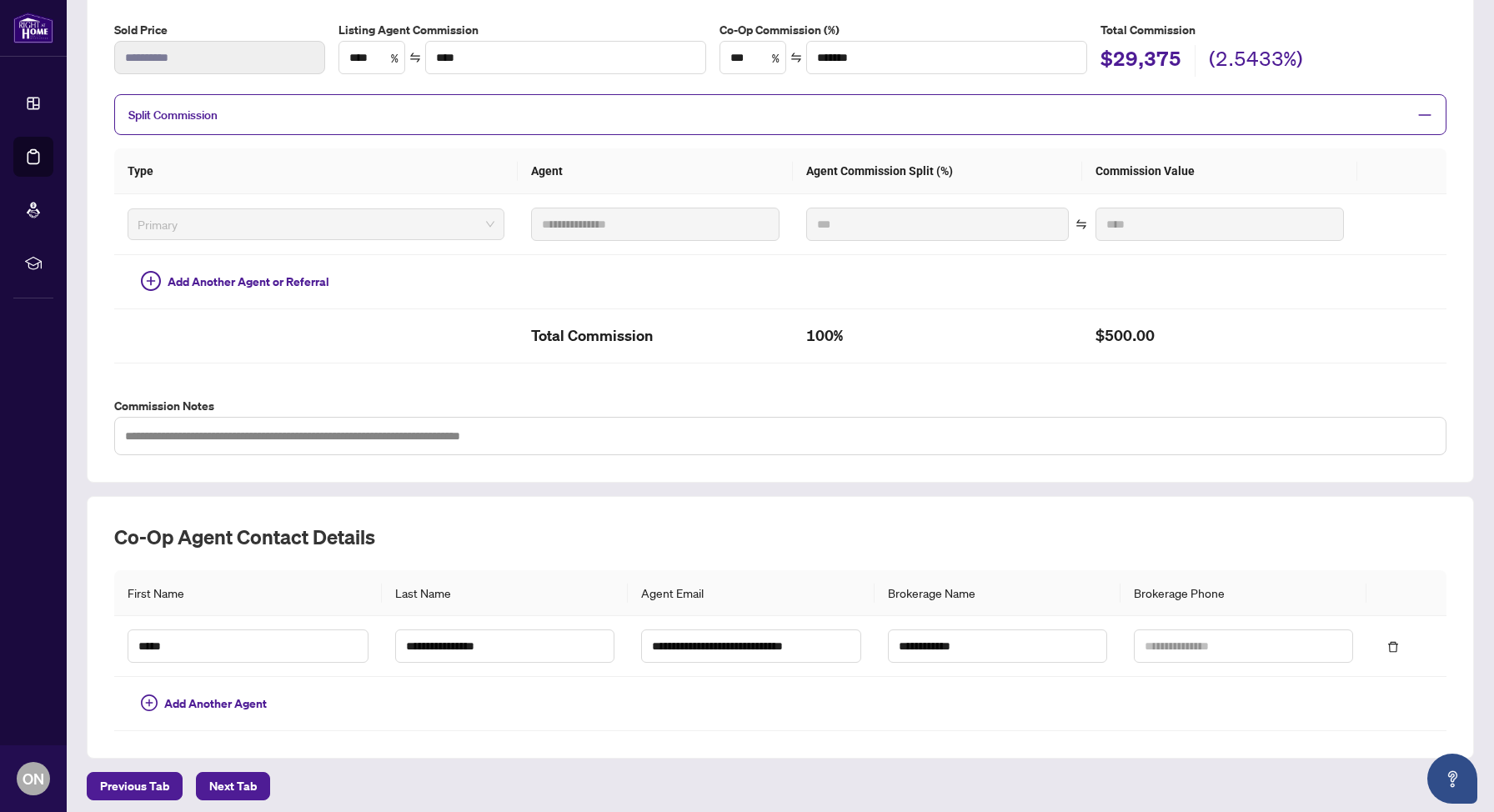
scroll to position [287, 0]
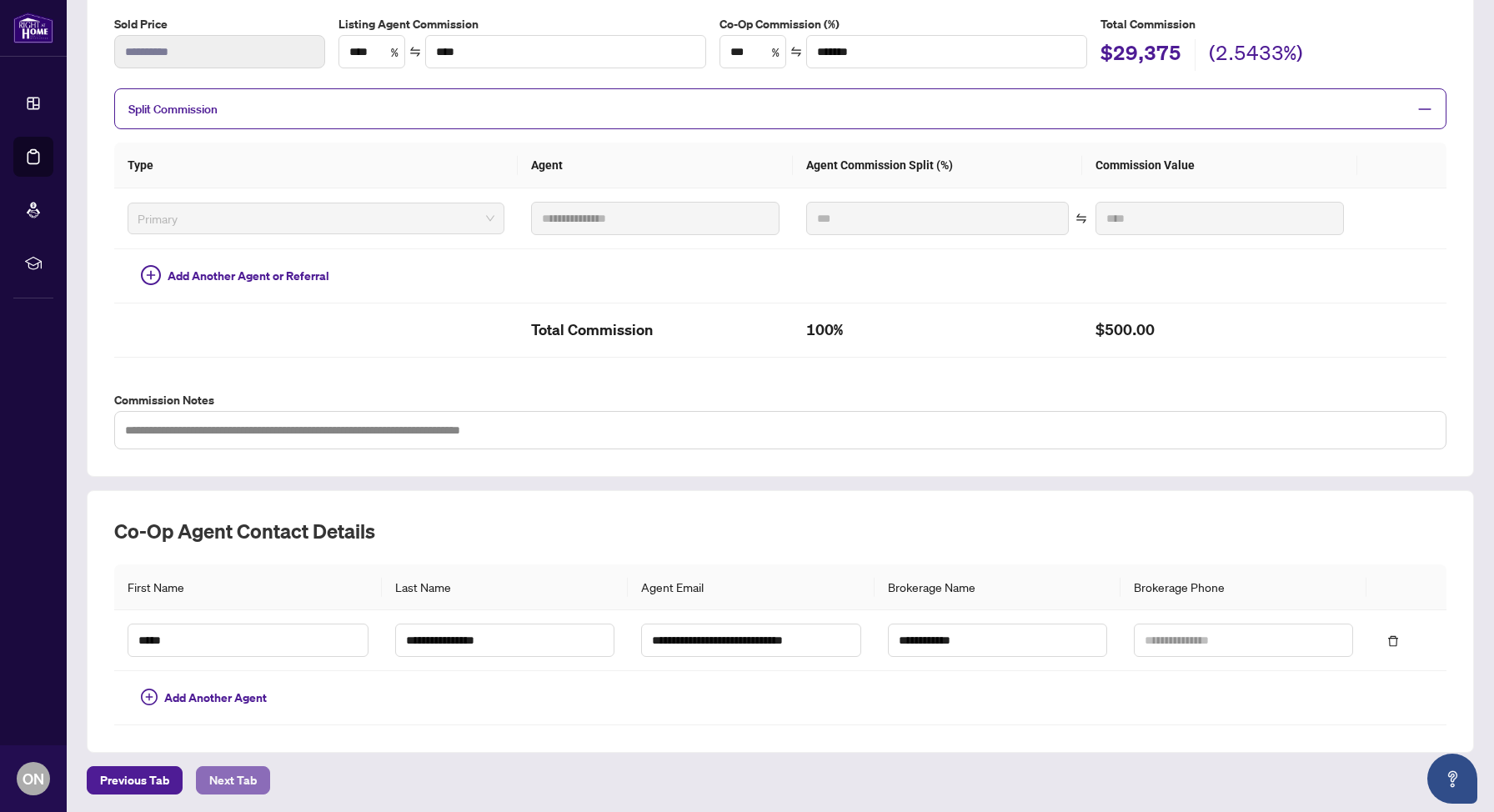
click at [267, 773] on button "Next Tab" at bounding box center [233, 780] width 74 height 28
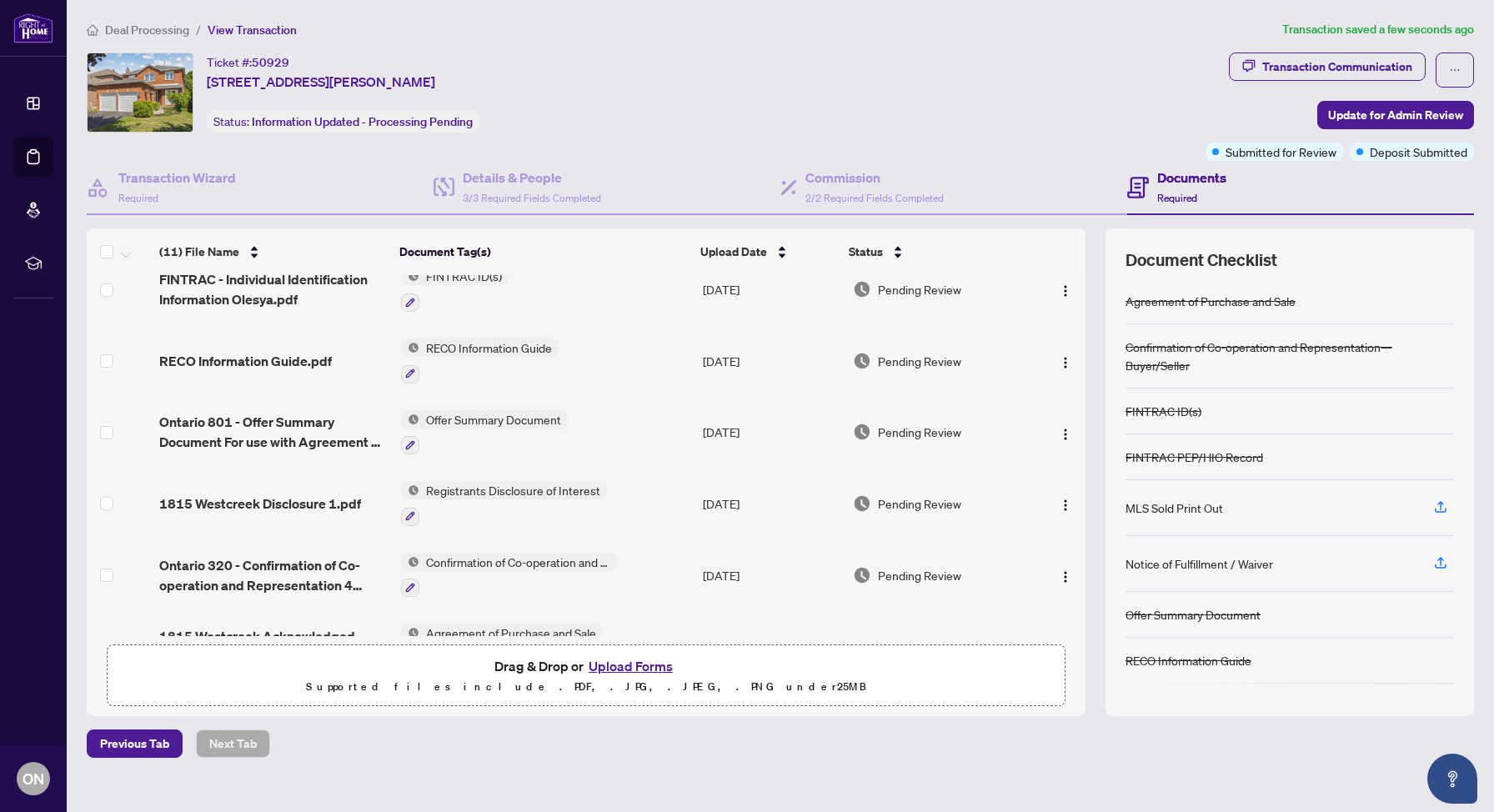
scroll to position [406, 0]
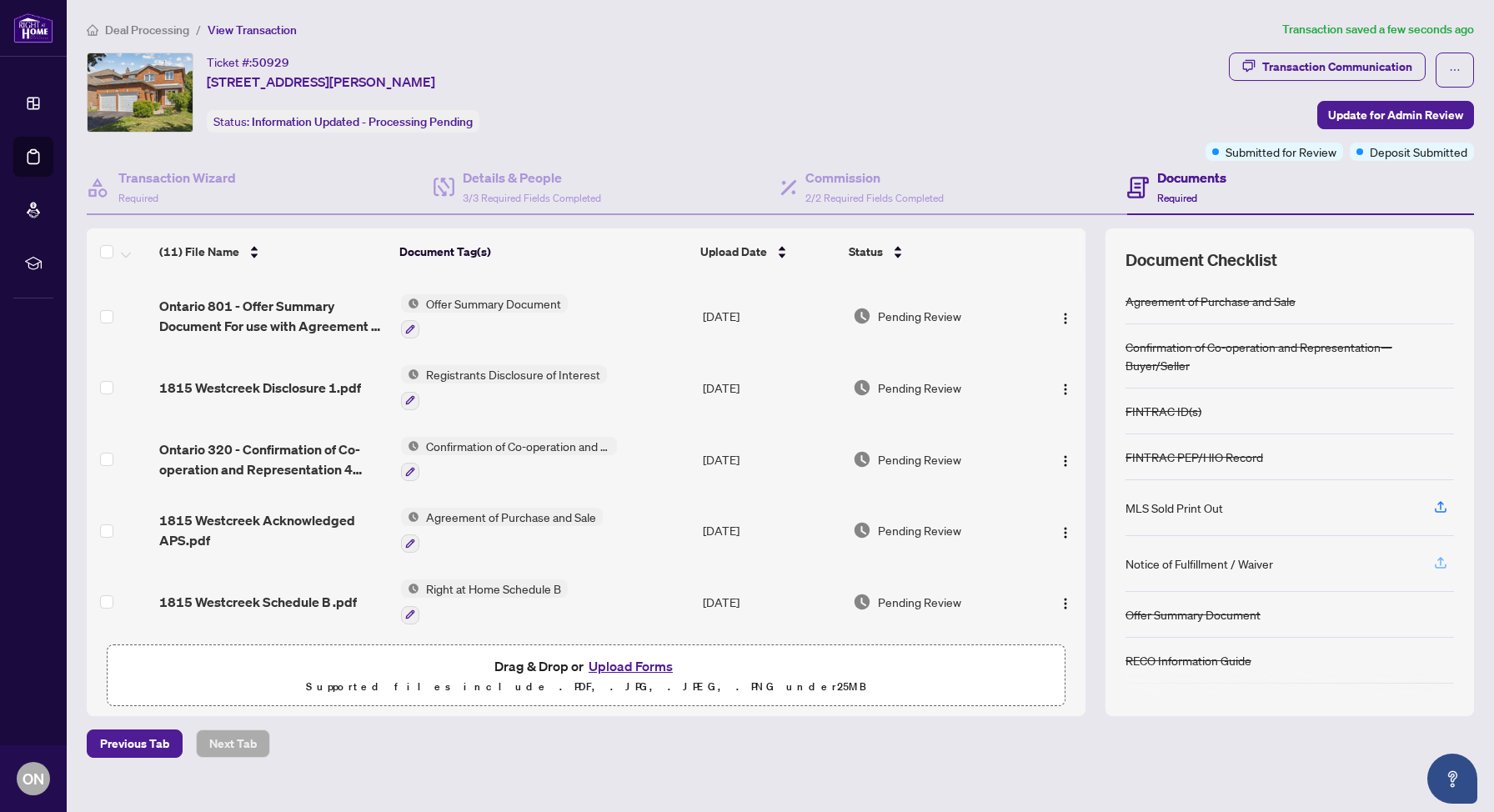
click at [1441, 562] on icon "button" at bounding box center [1441, 561] width 7 height 9
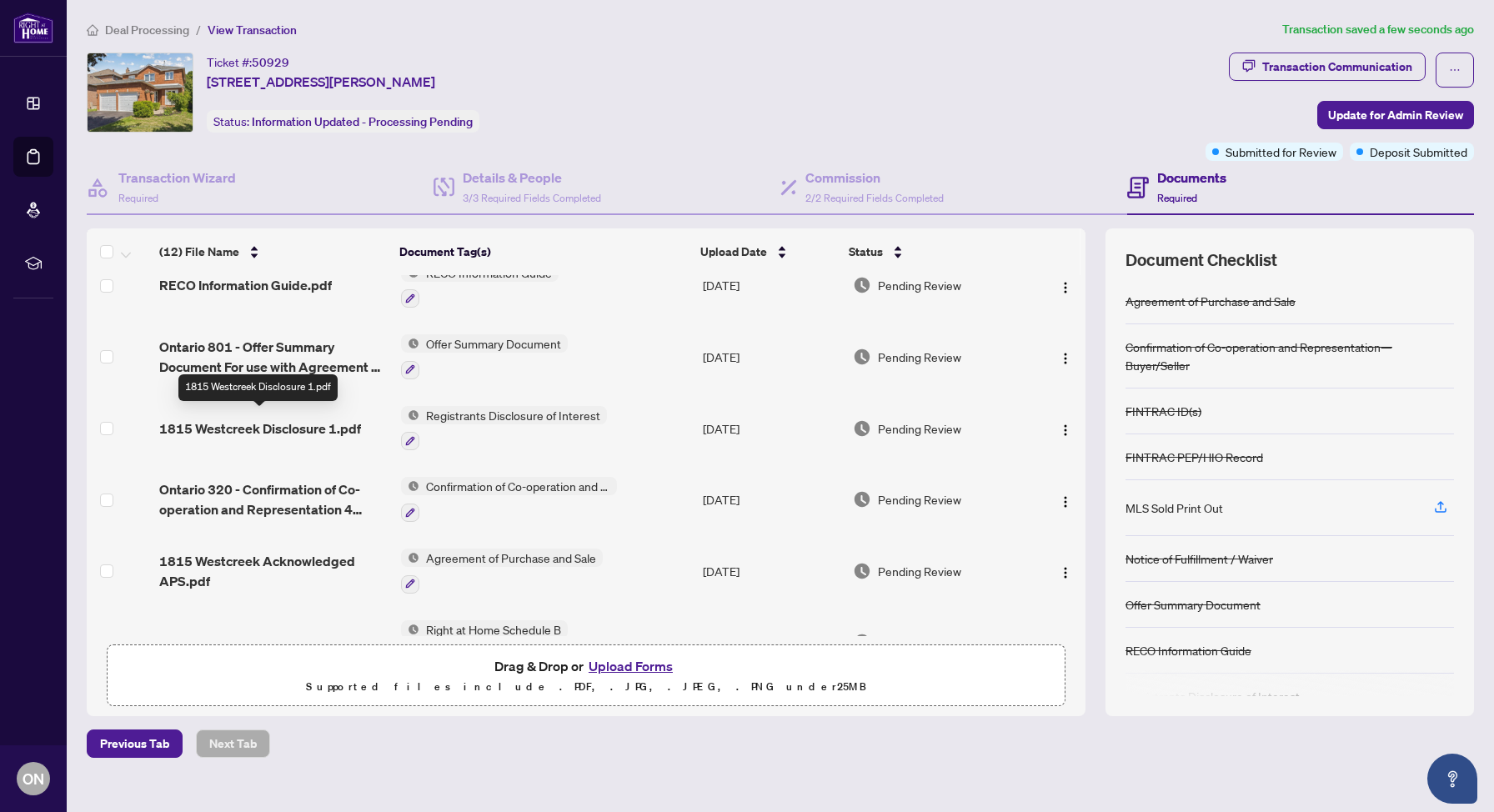
scroll to position [476, 0]
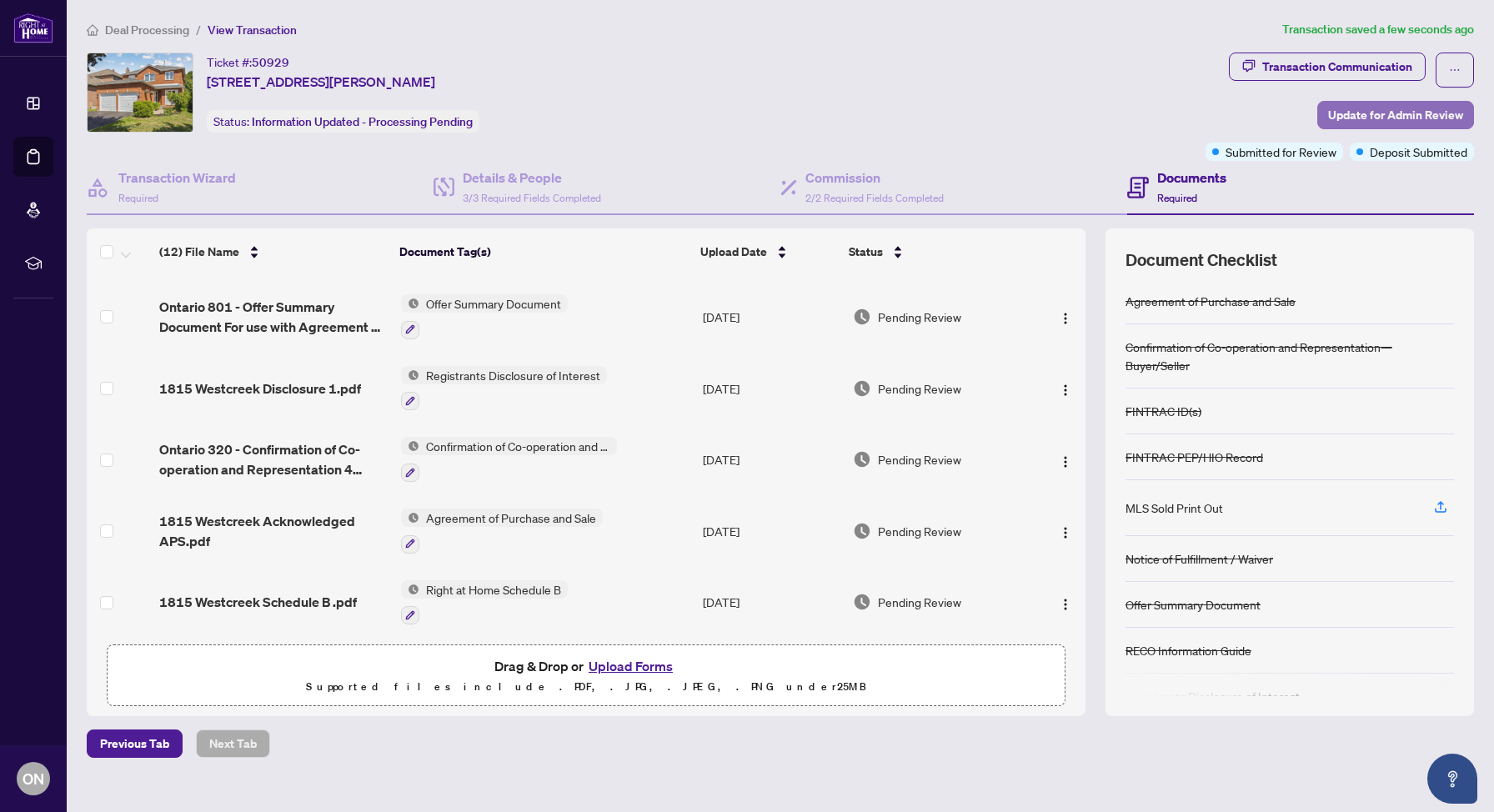
click at [1387, 115] on span "Update for Admin Review" at bounding box center [1396, 115] width 136 height 27
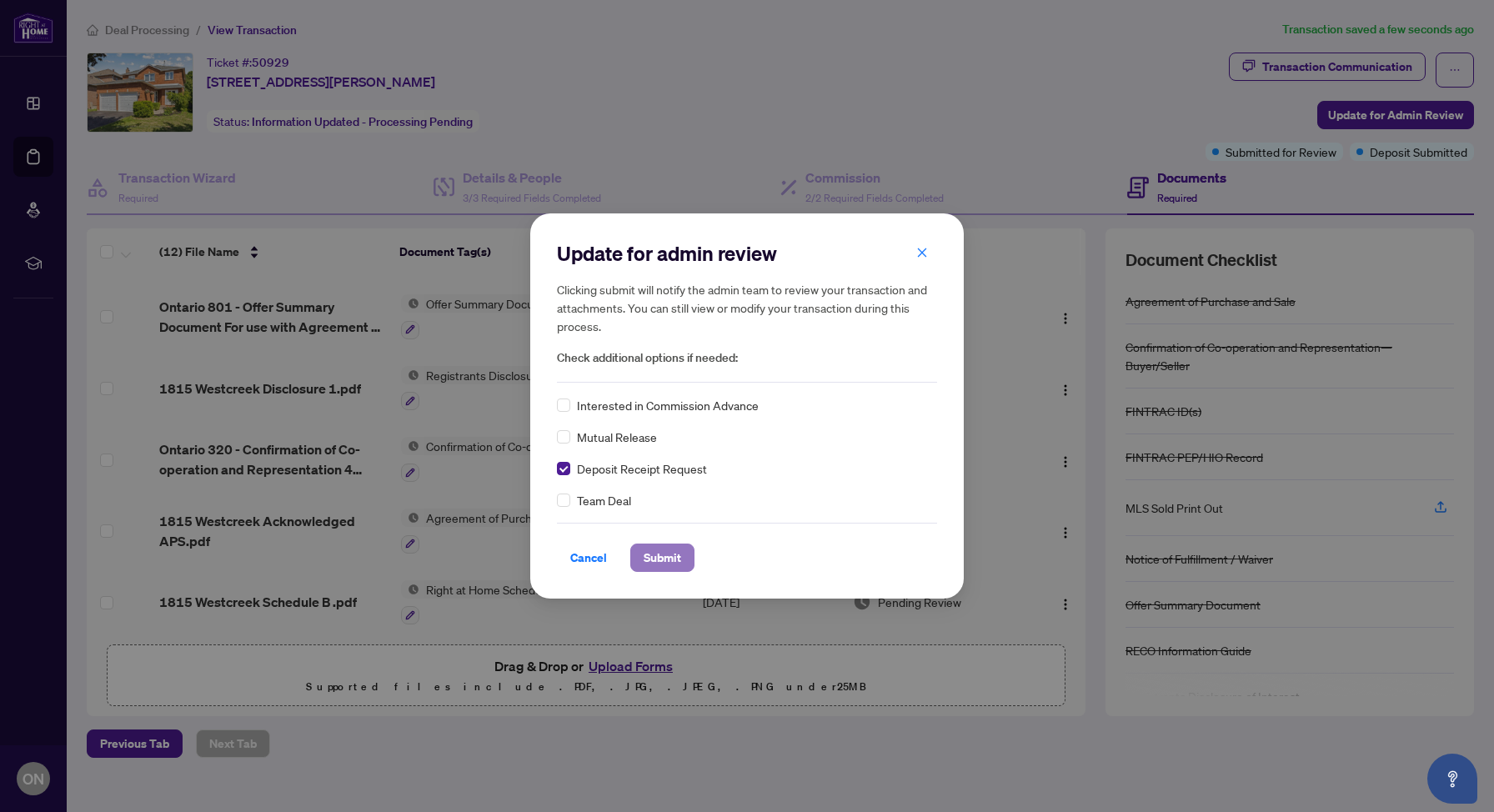
click at [664, 558] on span "Submit" at bounding box center [662, 557] width 37 height 27
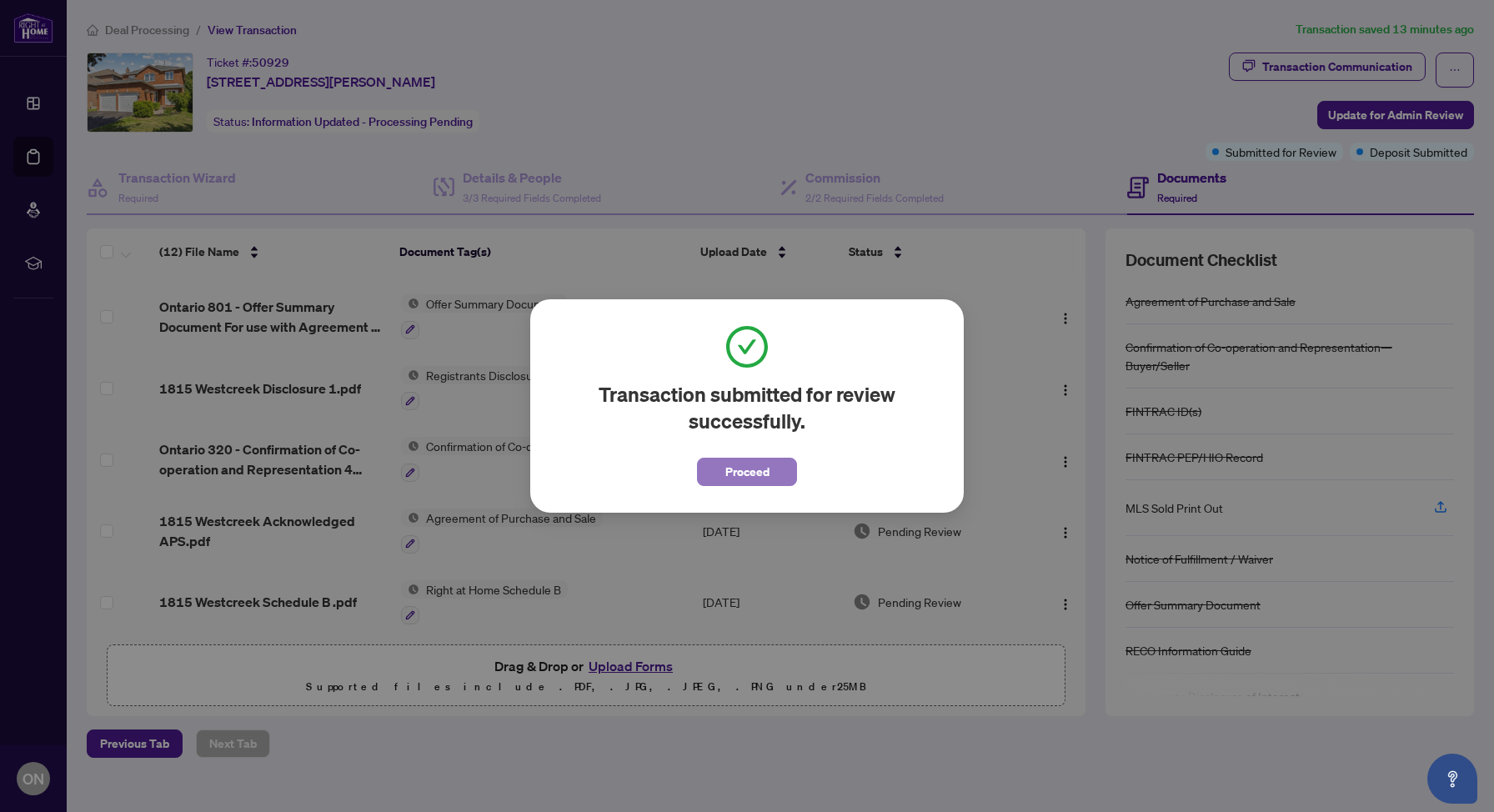
click at [743, 475] on span "Proceed" at bounding box center [747, 471] width 44 height 27
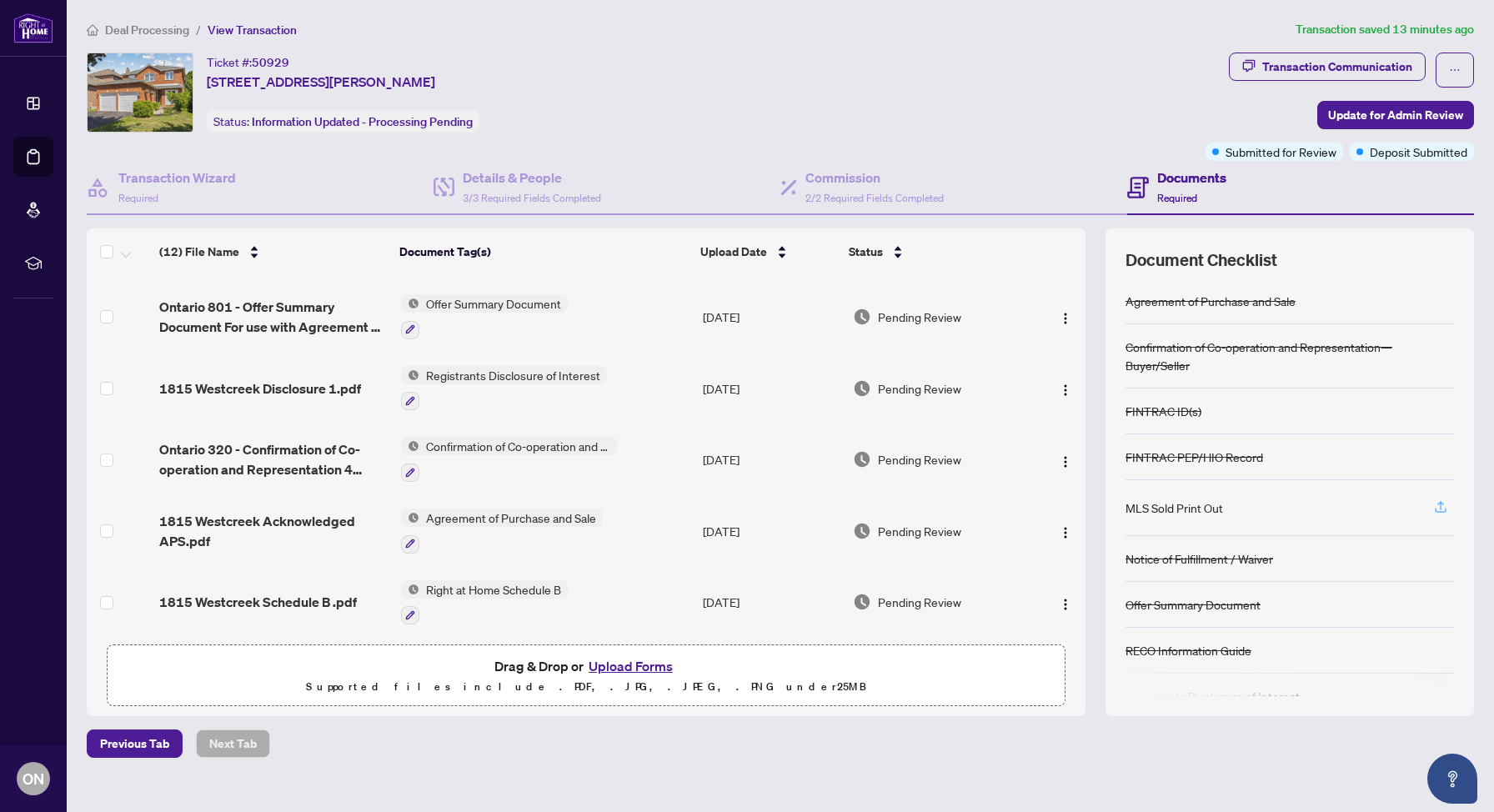
click at [1447, 506] on icon "button" at bounding box center [1440, 507] width 15 height 15
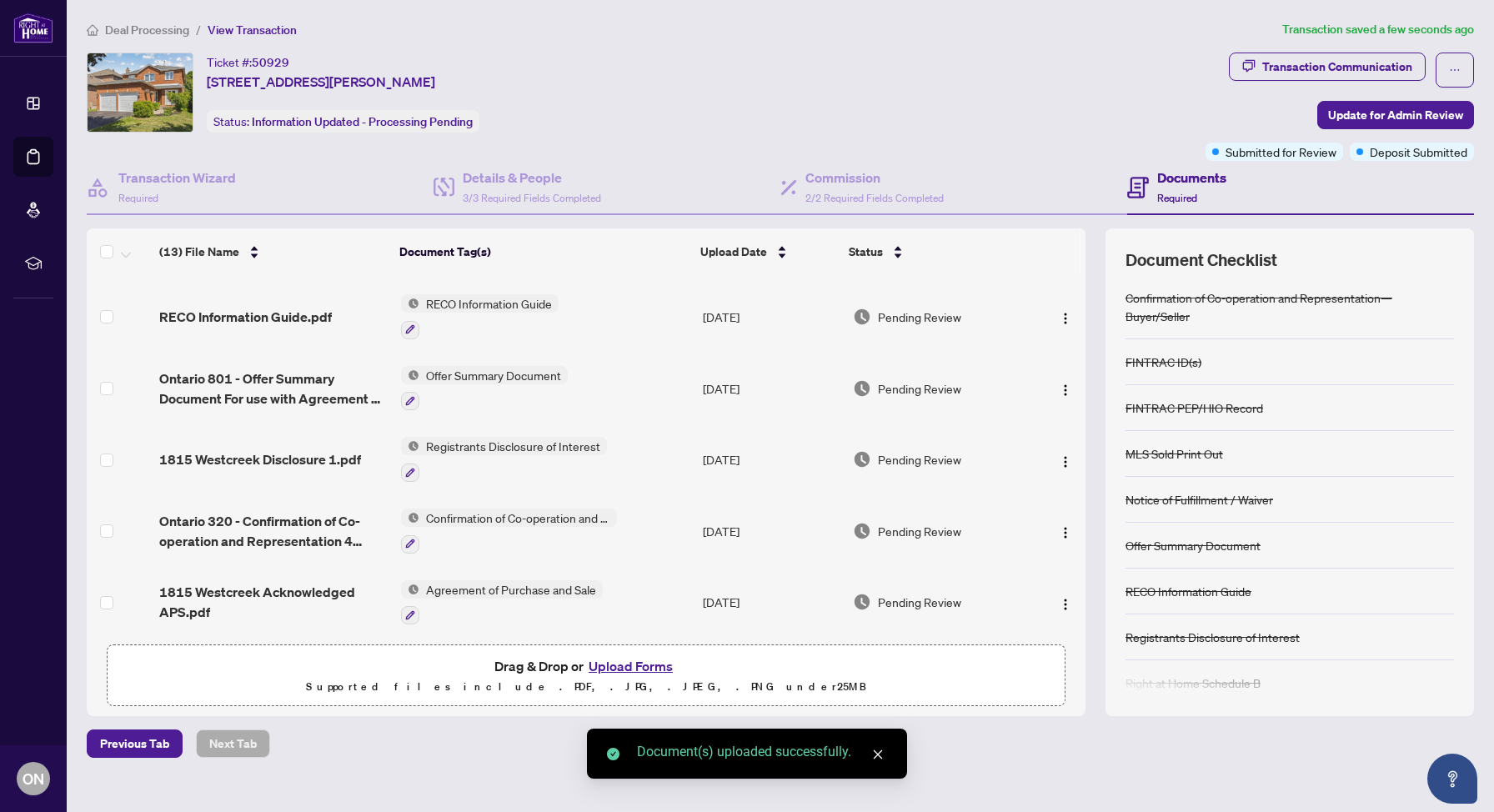
scroll to position [65, 0]
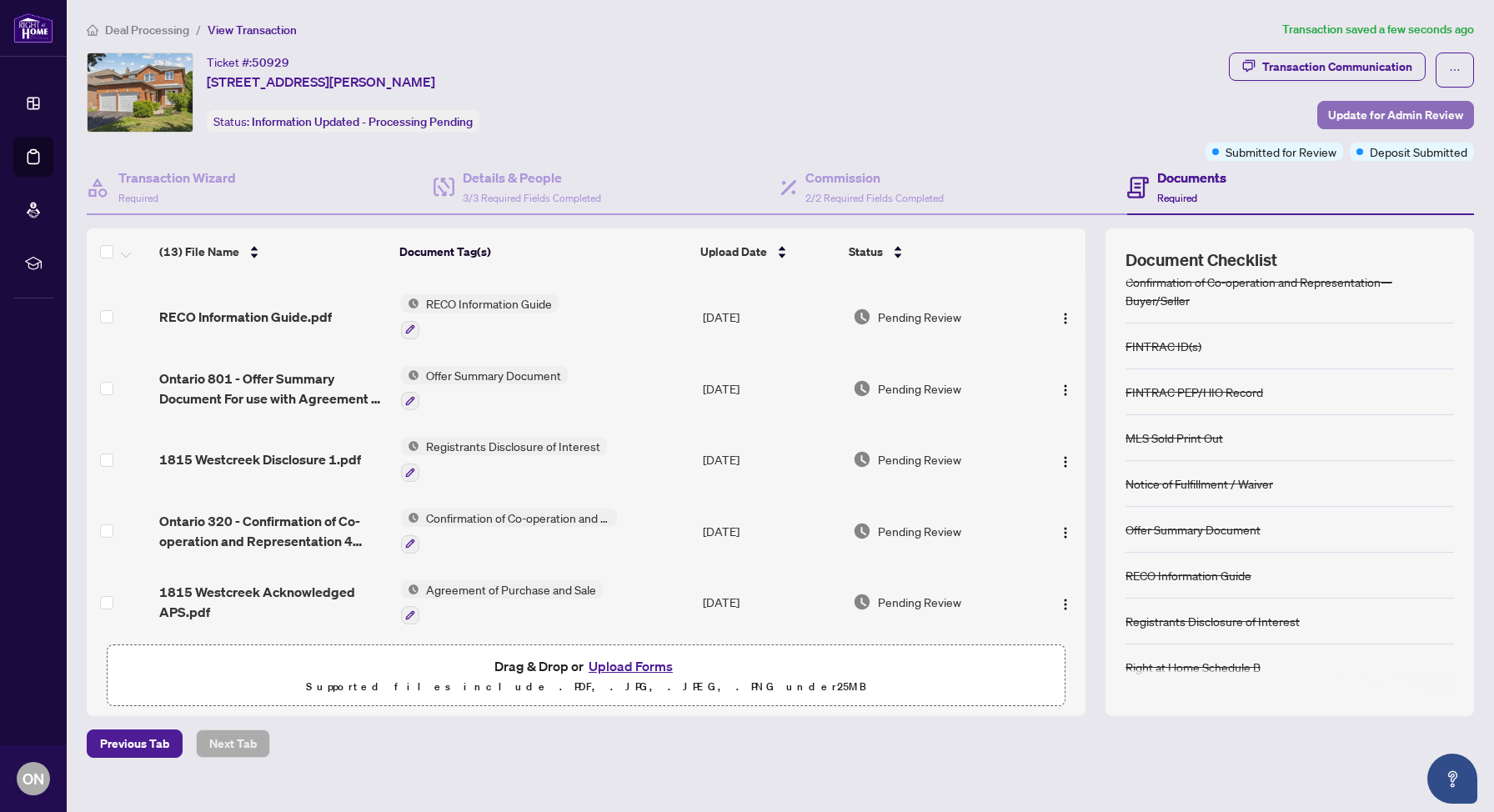
click at [1394, 114] on span "Update for Admin Review" at bounding box center [1396, 115] width 136 height 27
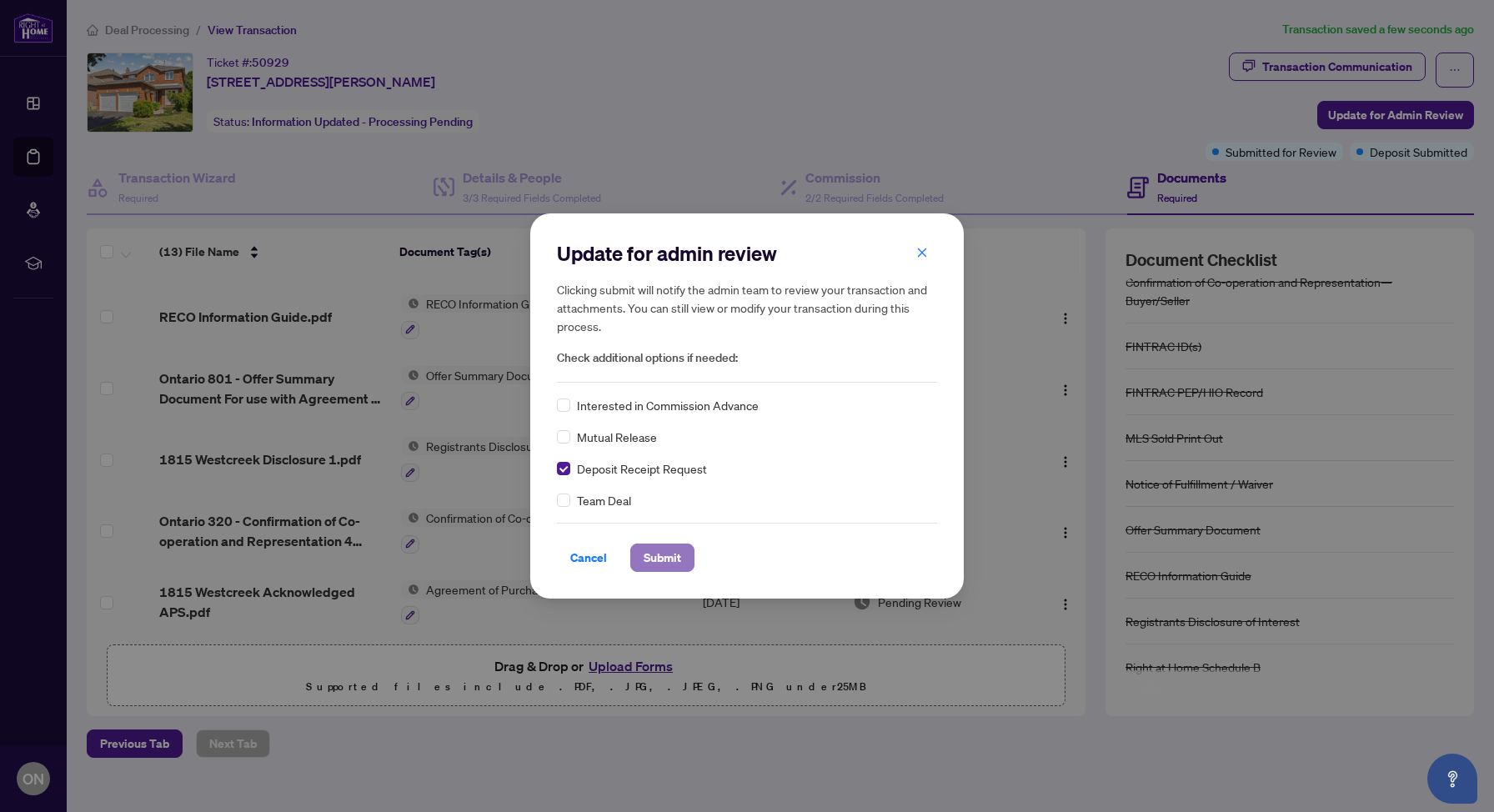
click at [663, 557] on span "Submit" at bounding box center [662, 557] width 37 height 27
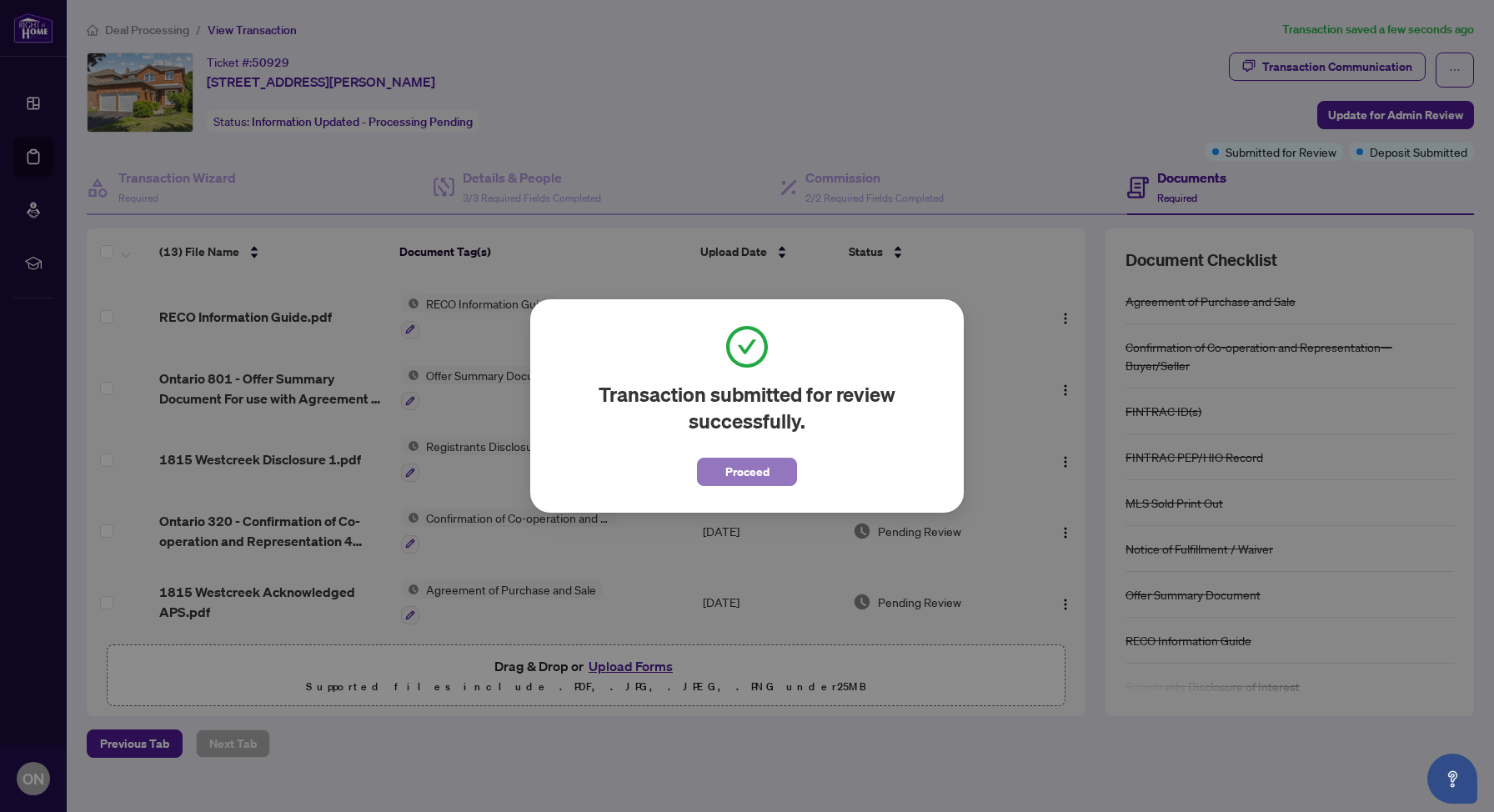
click at [742, 474] on span "Proceed" at bounding box center [747, 471] width 44 height 27
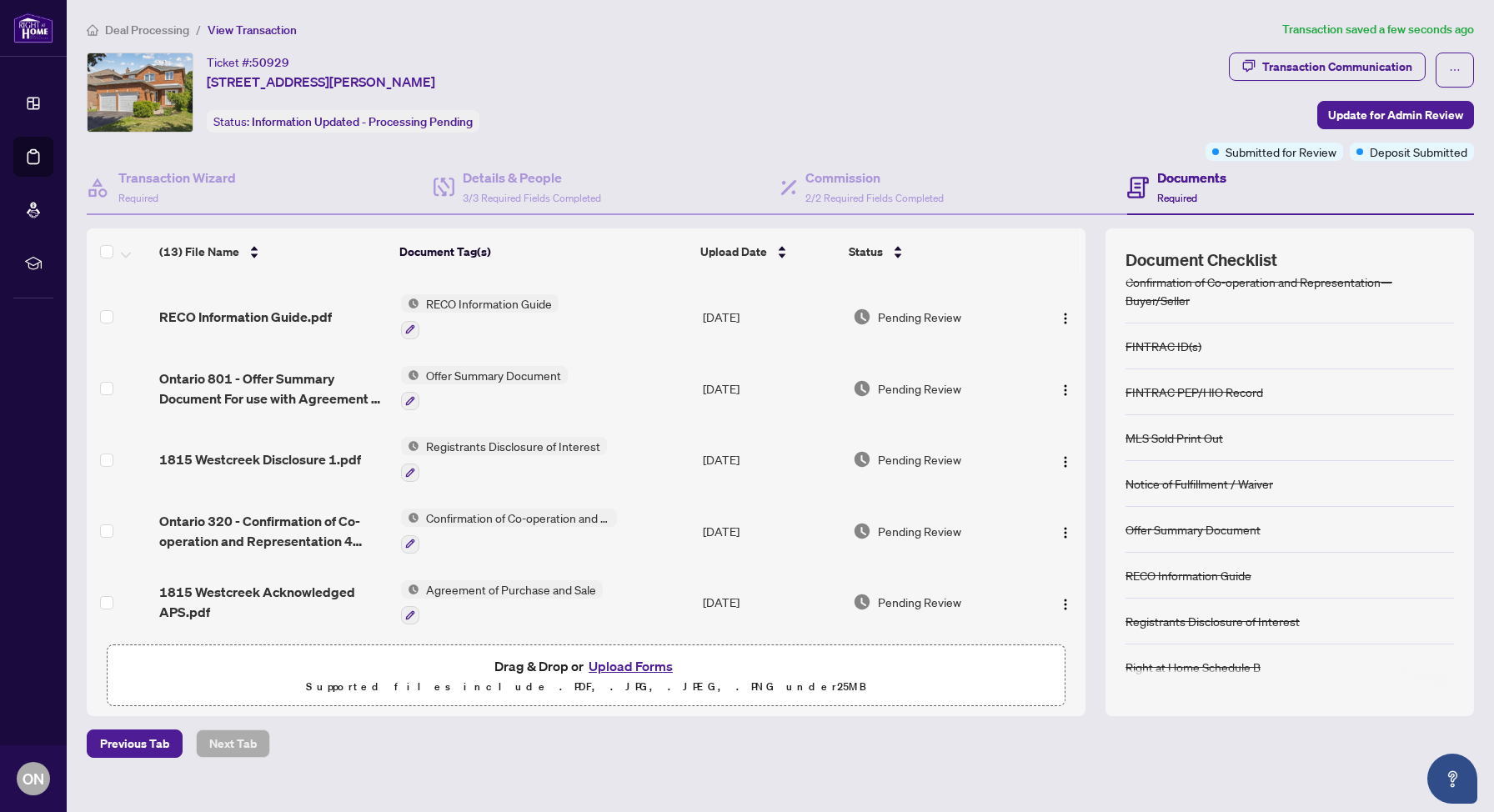
scroll to position [0, 0]
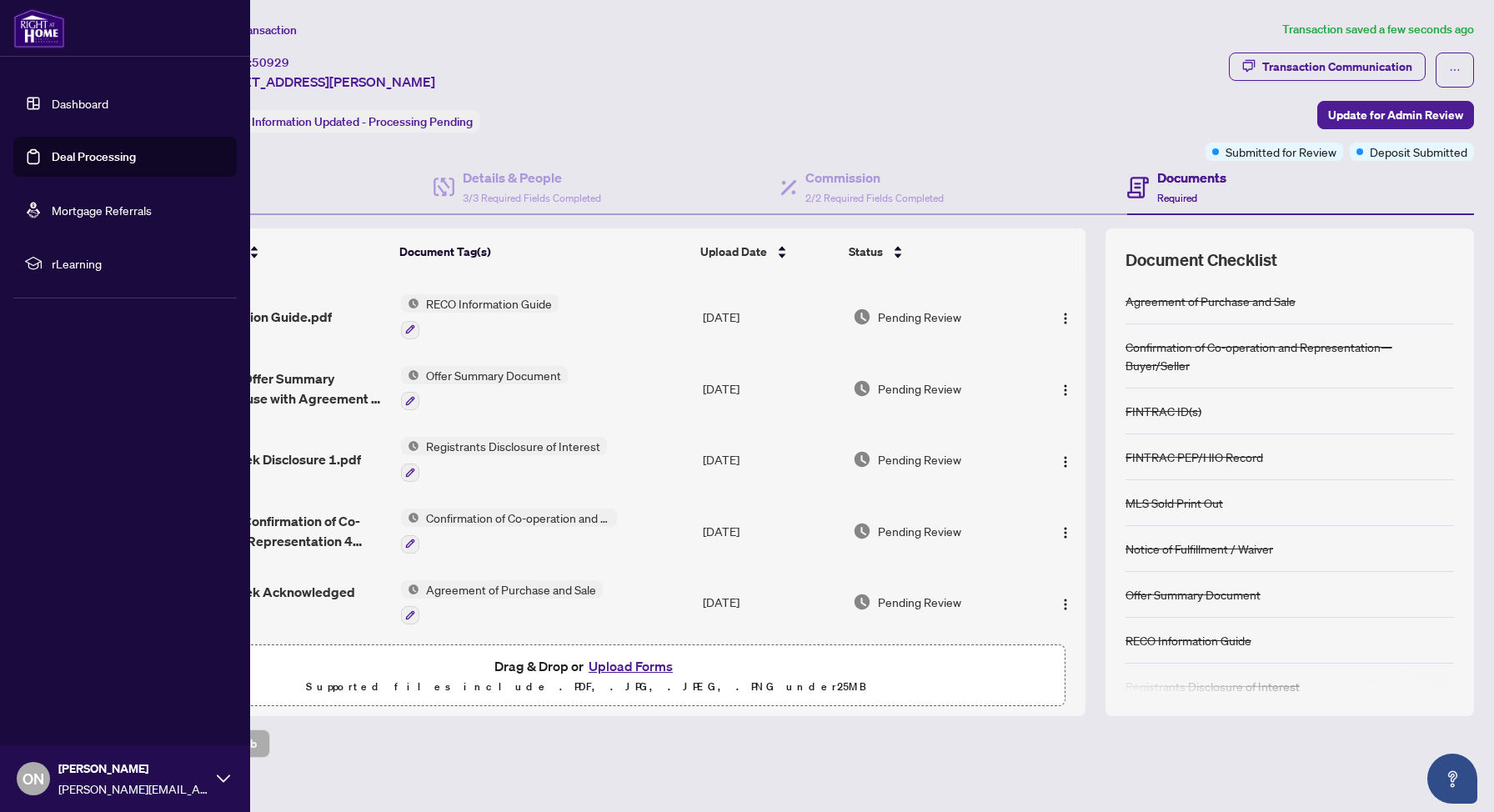
click at [71, 110] on link "Dashboard" at bounding box center [80, 103] width 57 height 15
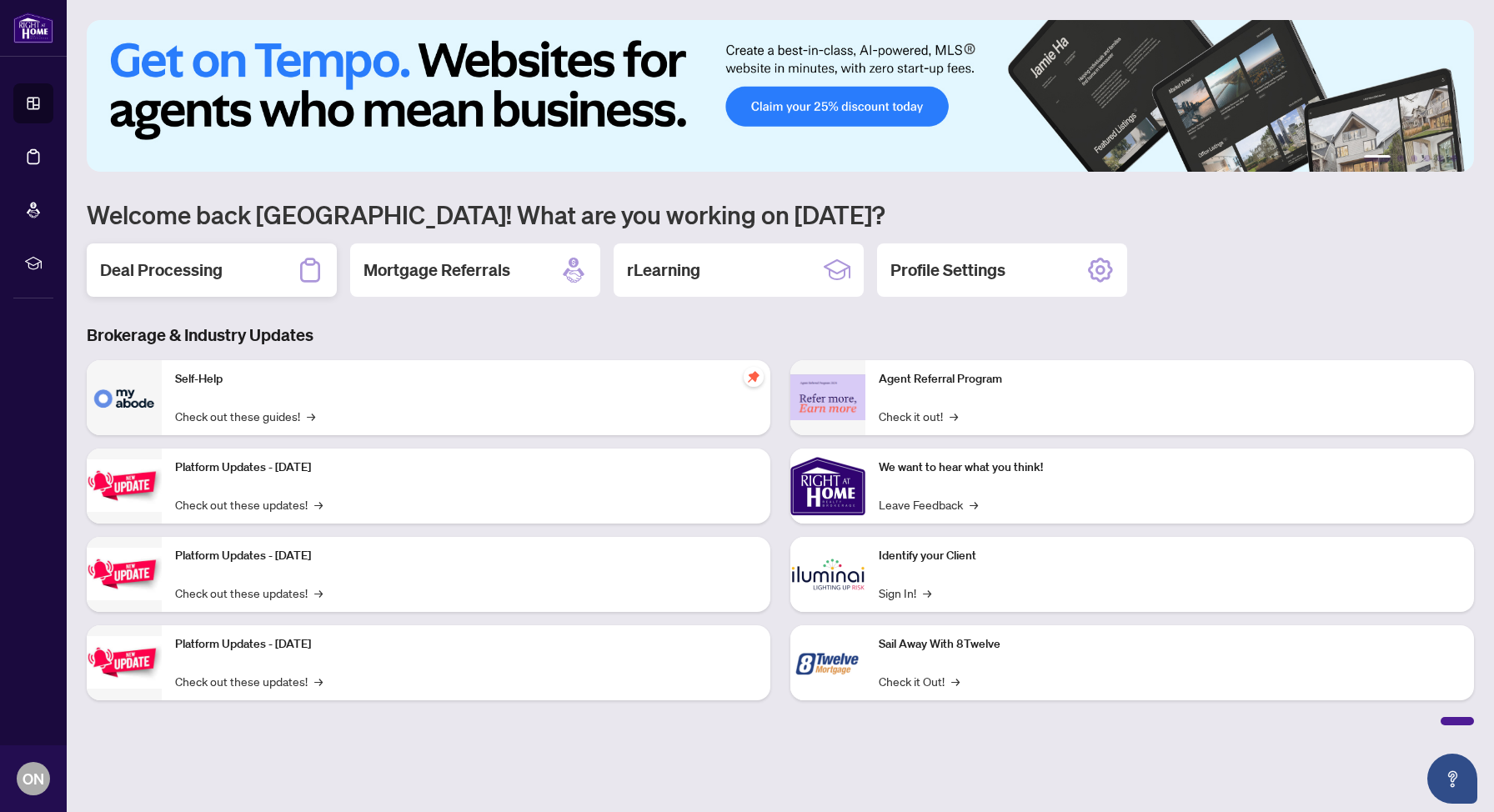
click at [161, 285] on div "Deal Processing" at bounding box center [211, 270] width 250 height 54
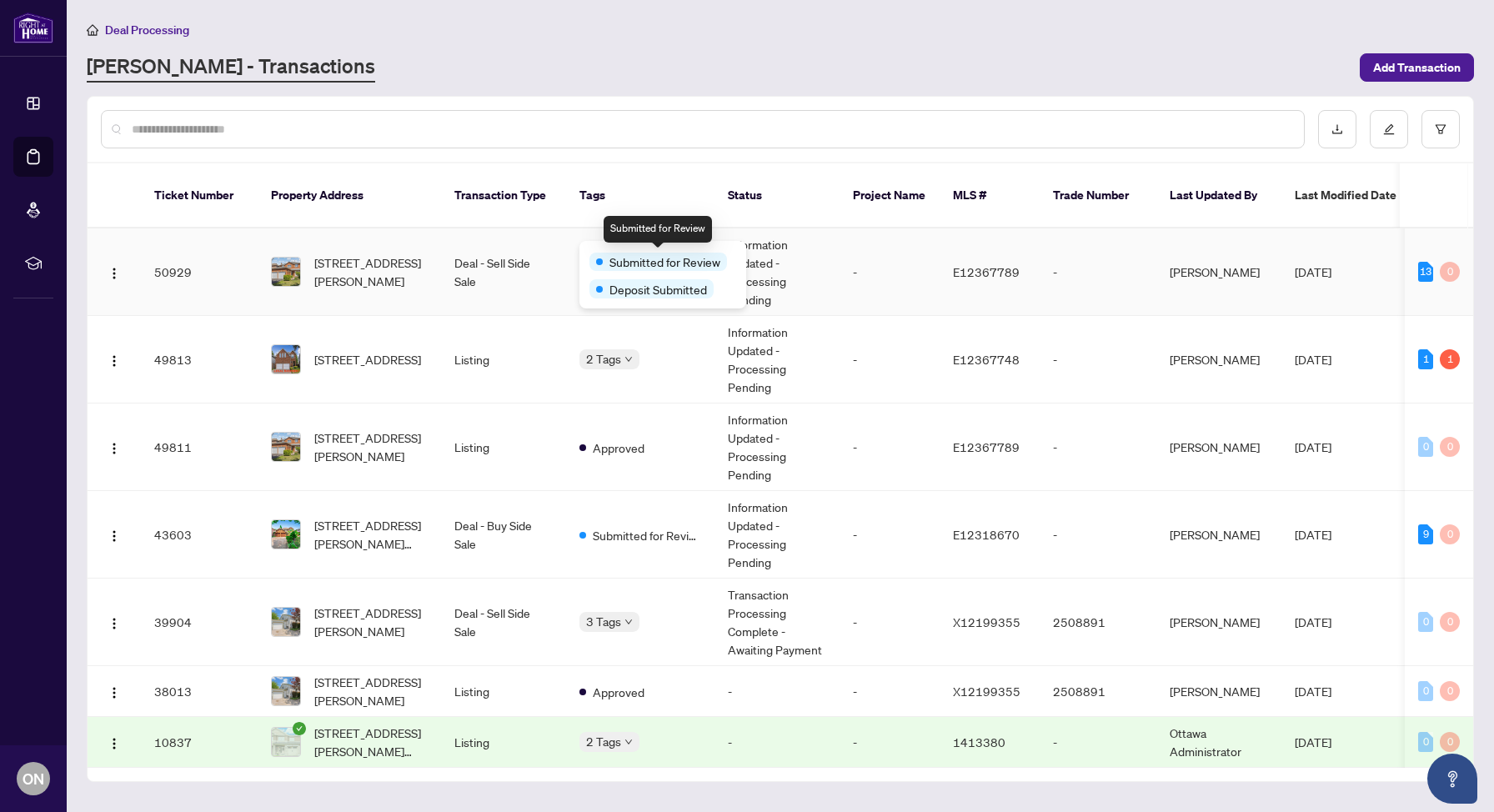
click at [623, 254] on span "Submitted for Review" at bounding box center [665, 261] width 111 height 18
click at [628, 253] on span "Submitted for Review" at bounding box center [665, 261] width 111 height 18
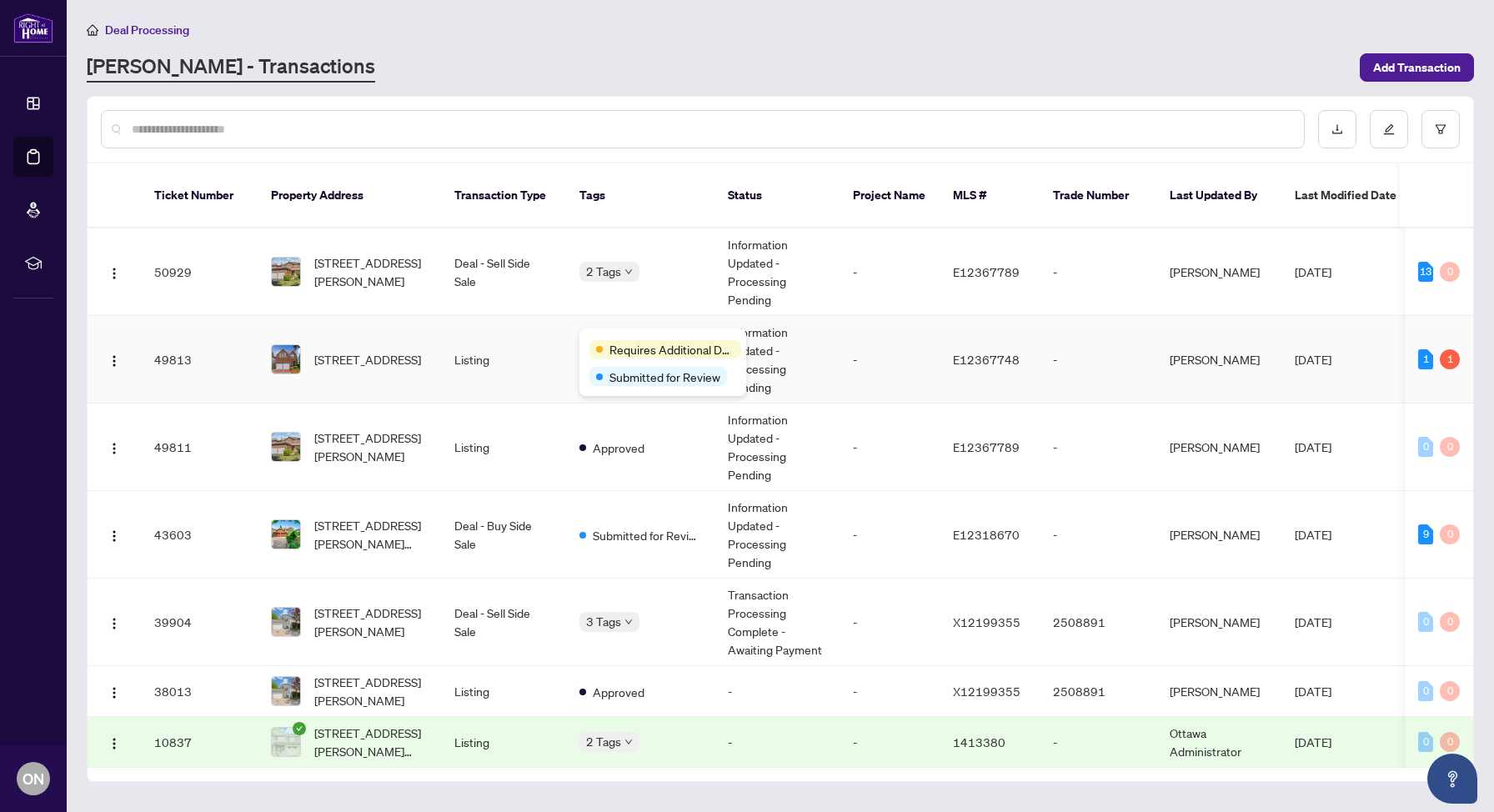
click at [625, 336] on div "Requires Additional Docs Submitted for Review" at bounding box center [663, 362] width 167 height 67
